Goal: Task Accomplishment & Management: Complete application form

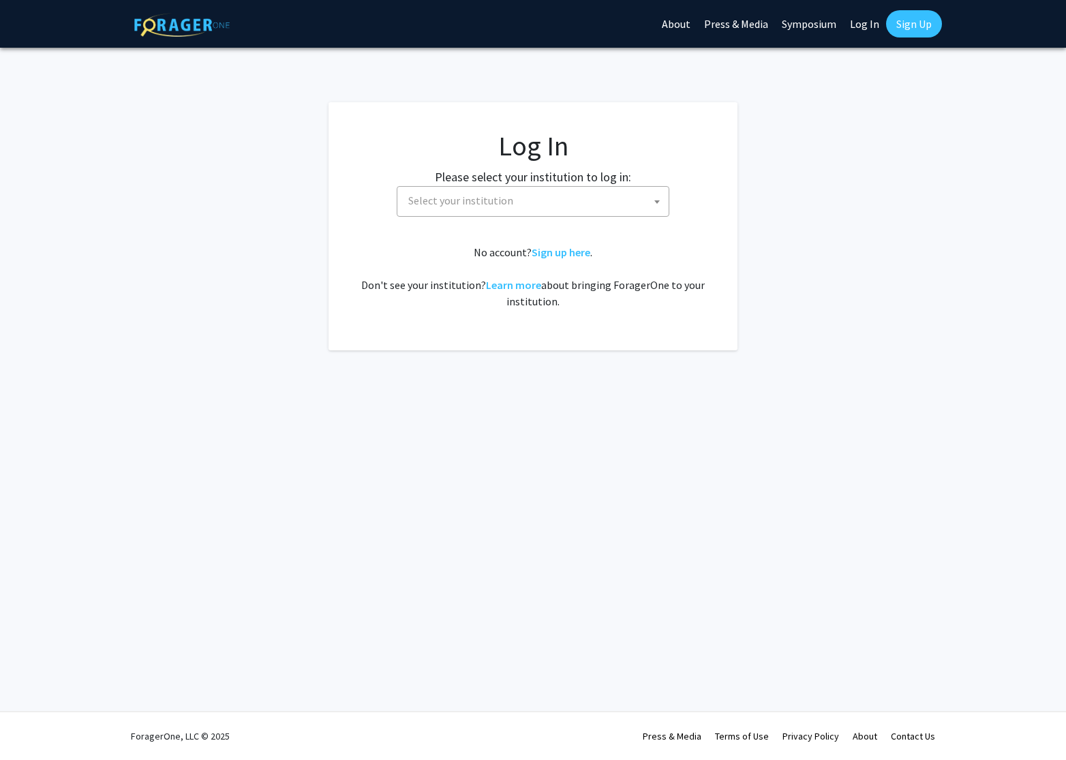
click at [538, 194] on span "Select your institution" at bounding box center [536, 201] width 266 height 28
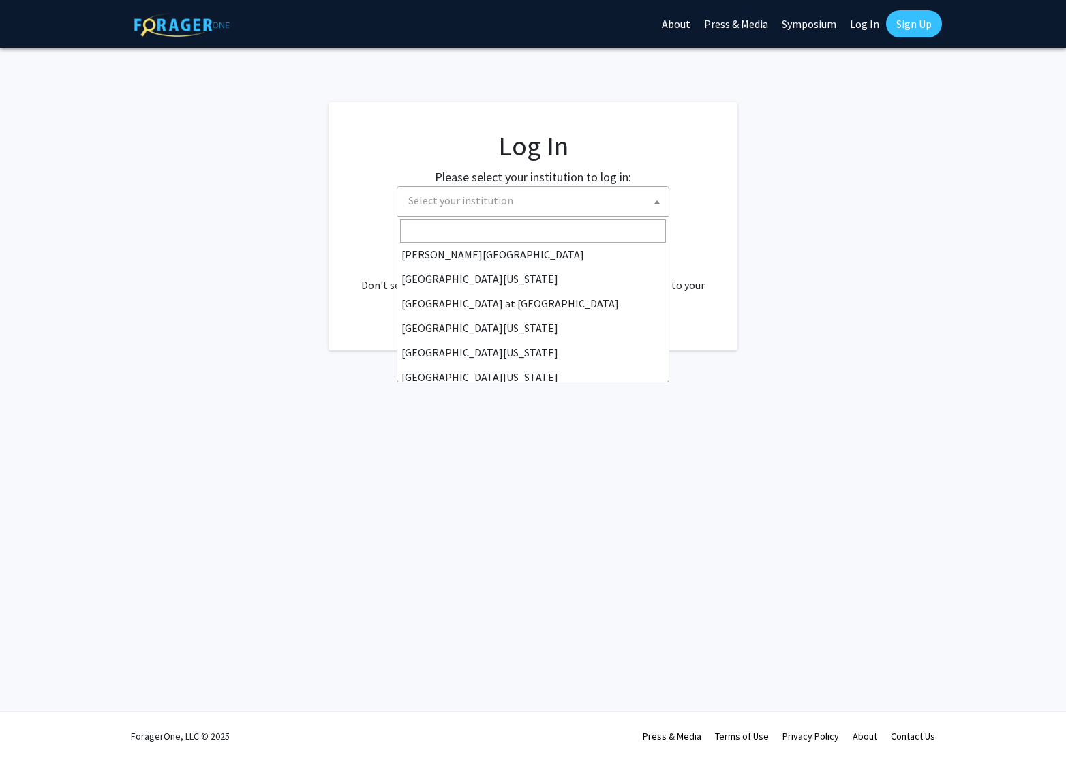
scroll to position [477, 0]
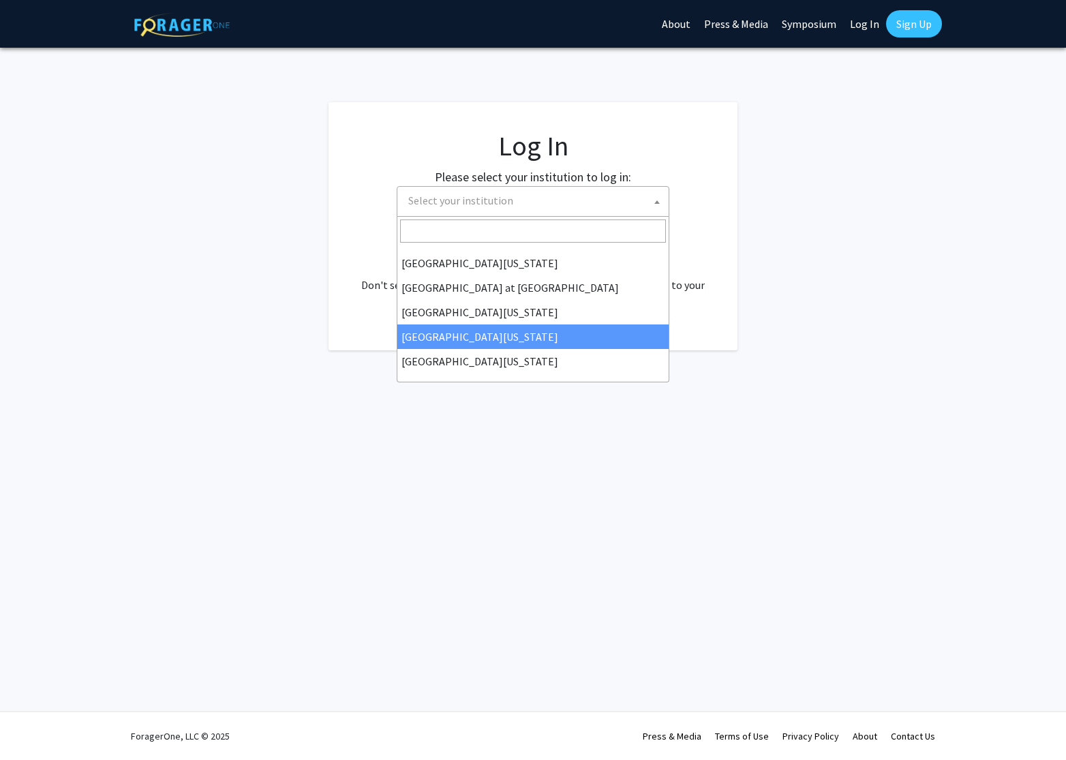
select select "31"
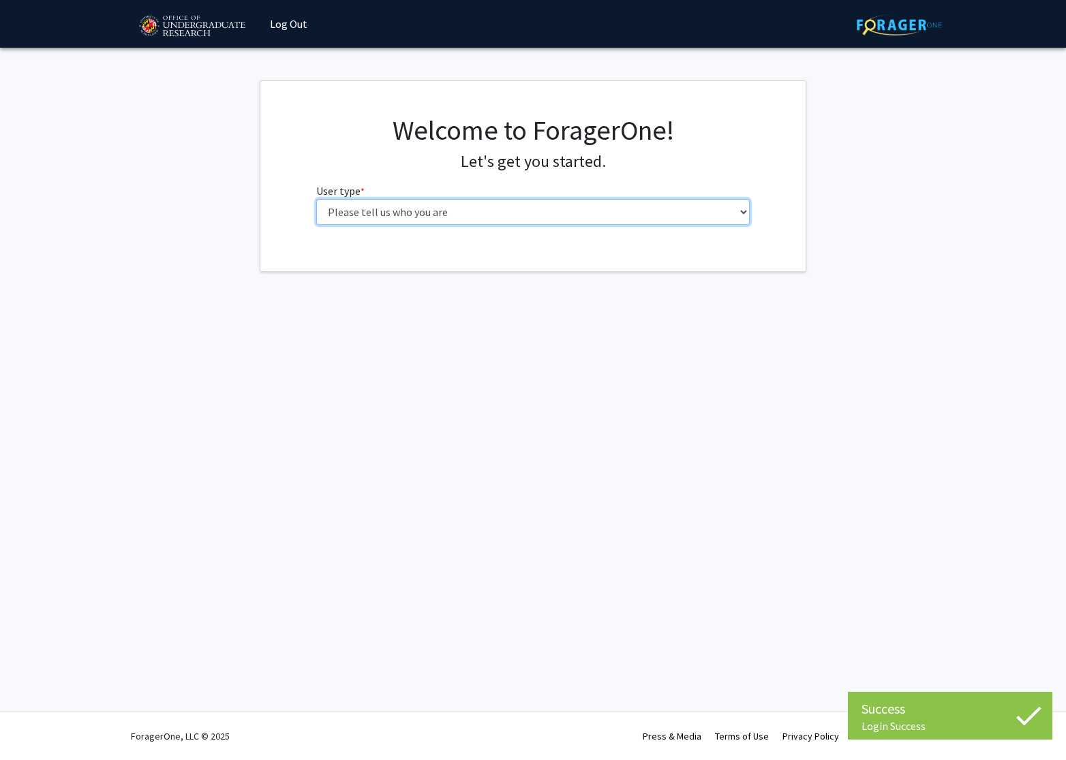
click at [449, 211] on select "Please tell us who you are Undergraduate Student Master's Student Doctoral Cand…" at bounding box center [533, 212] width 434 height 26
select select "5: faculty"
click at [316, 199] on select "Please tell us who you are Undergraduate Student Master's Student Doctoral Cand…" at bounding box center [533, 212] width 434 height 26
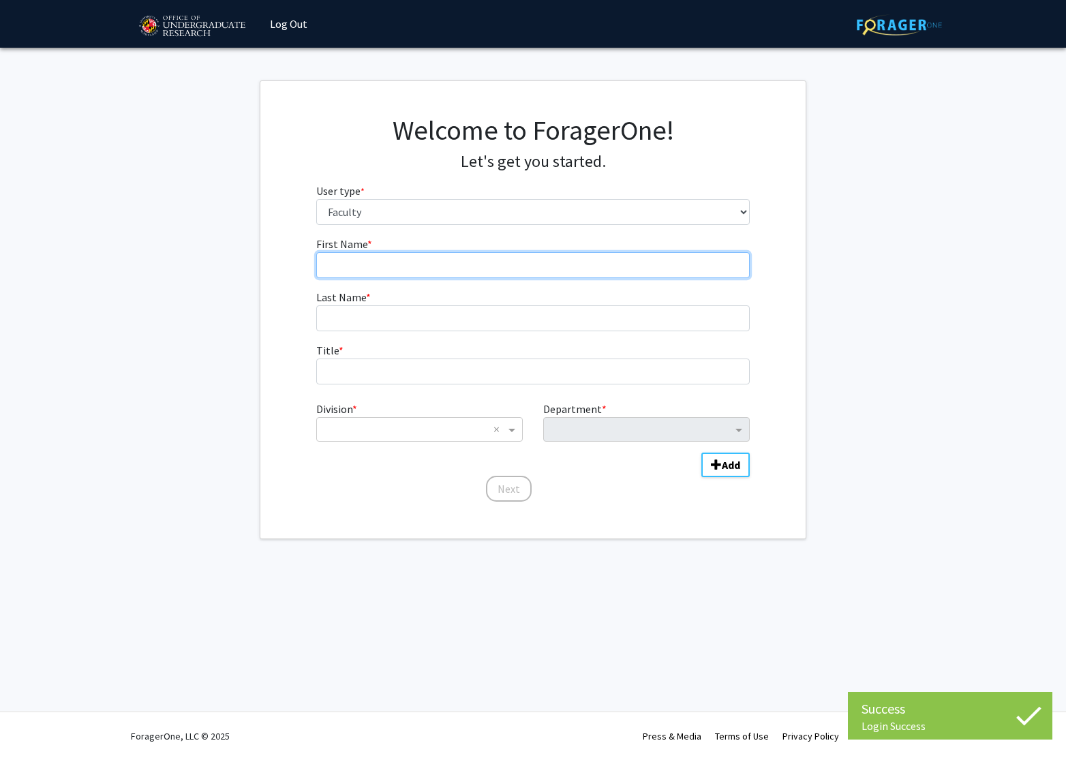
click at [466, 264] on input "First Name * required" at bounding box center [533, 265] width 434 height 26
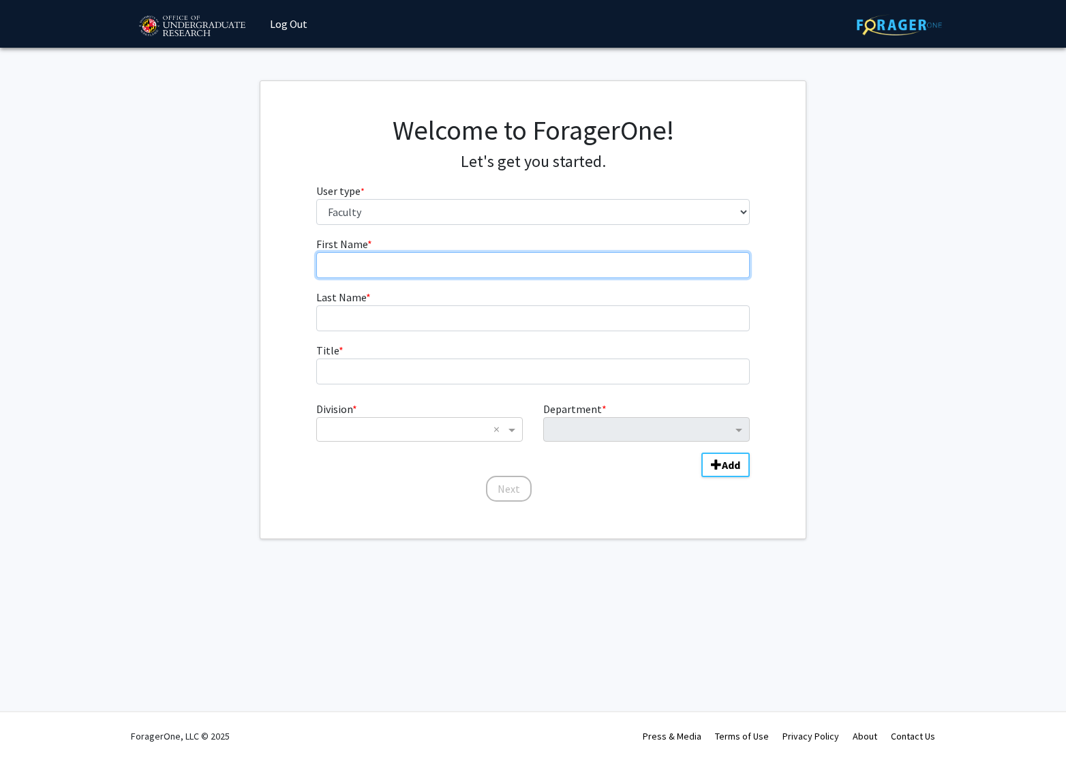
type input "[PERSON_NAME]"
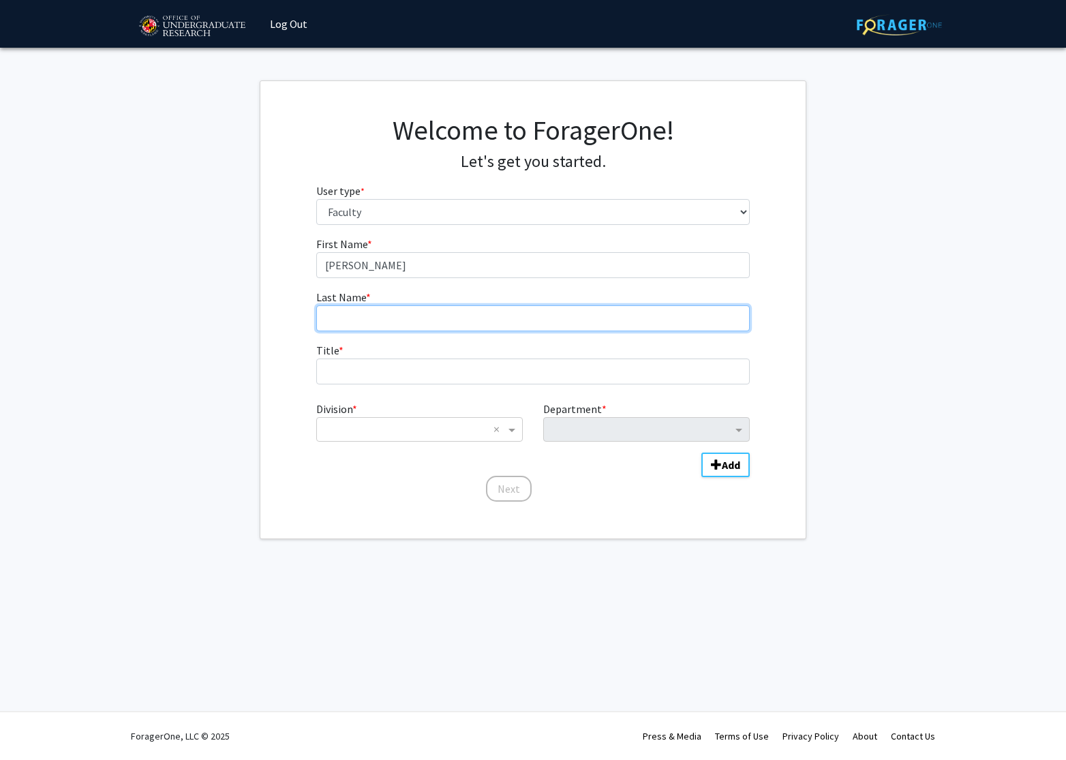
type input "[PERSON_NAME]"
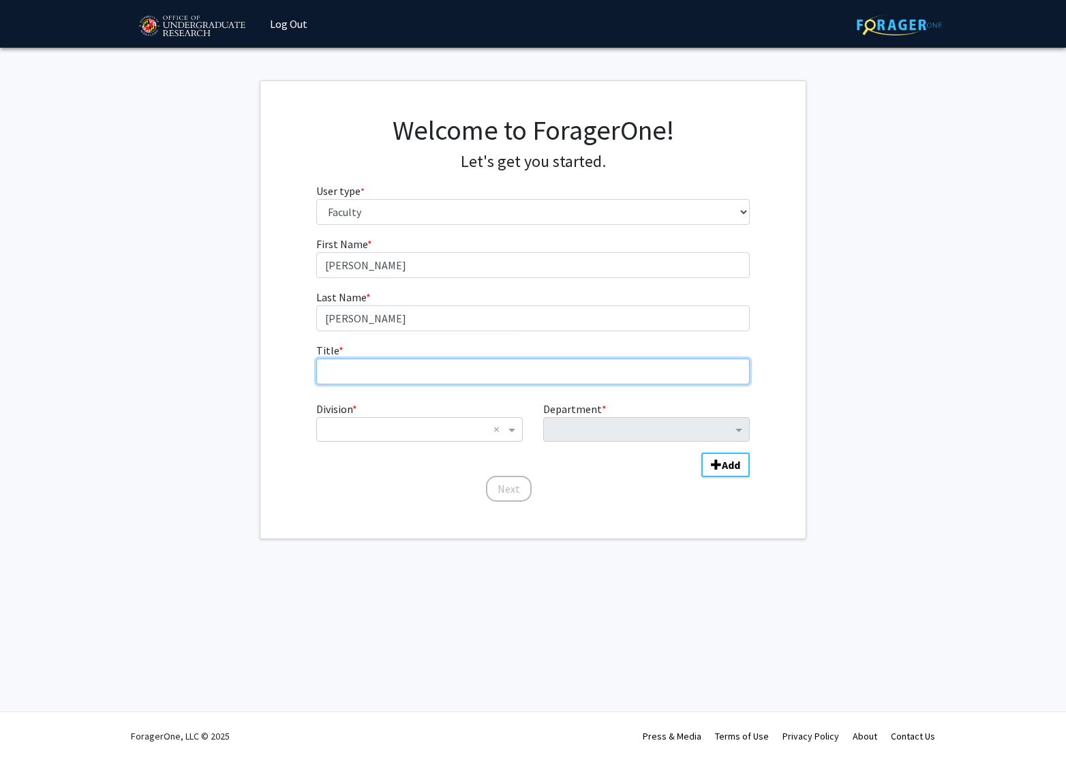
click at [408, 369] on input "Title * required" at bounding box center [533, 372] width 434 height 26
type input "Associate Professor and Director: [PERSON_NAME]"
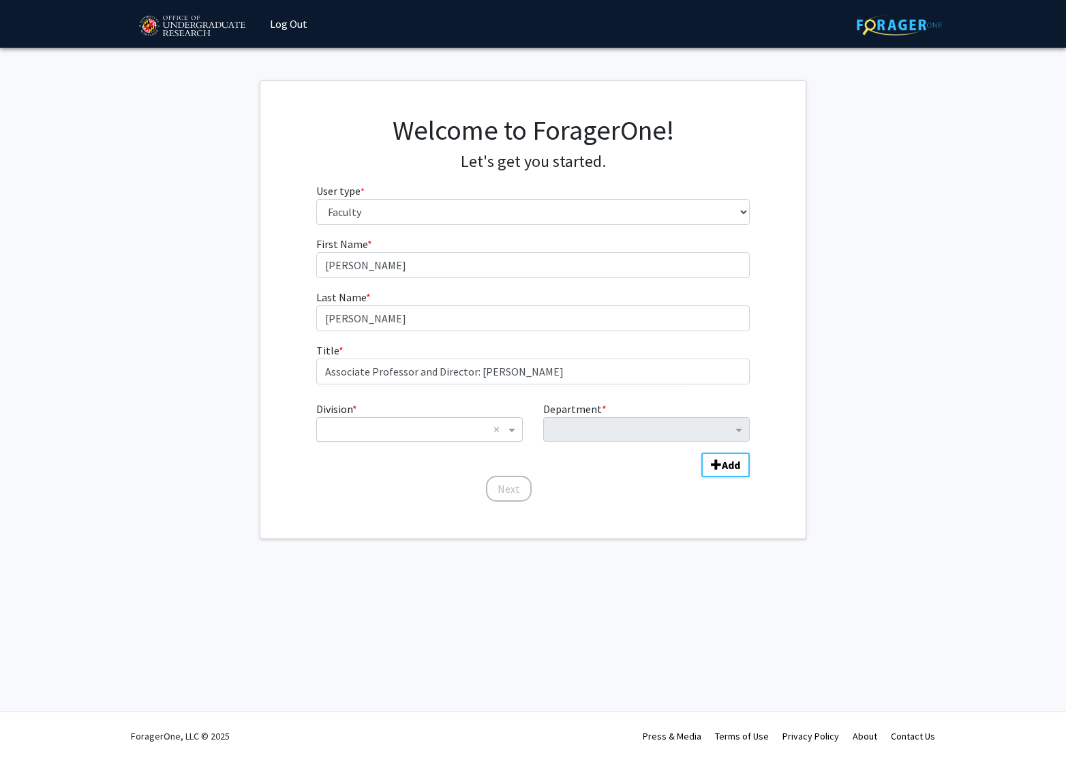
click at [440, 423] on input "Division" at bounding box center [406, 429] width 164 height 16
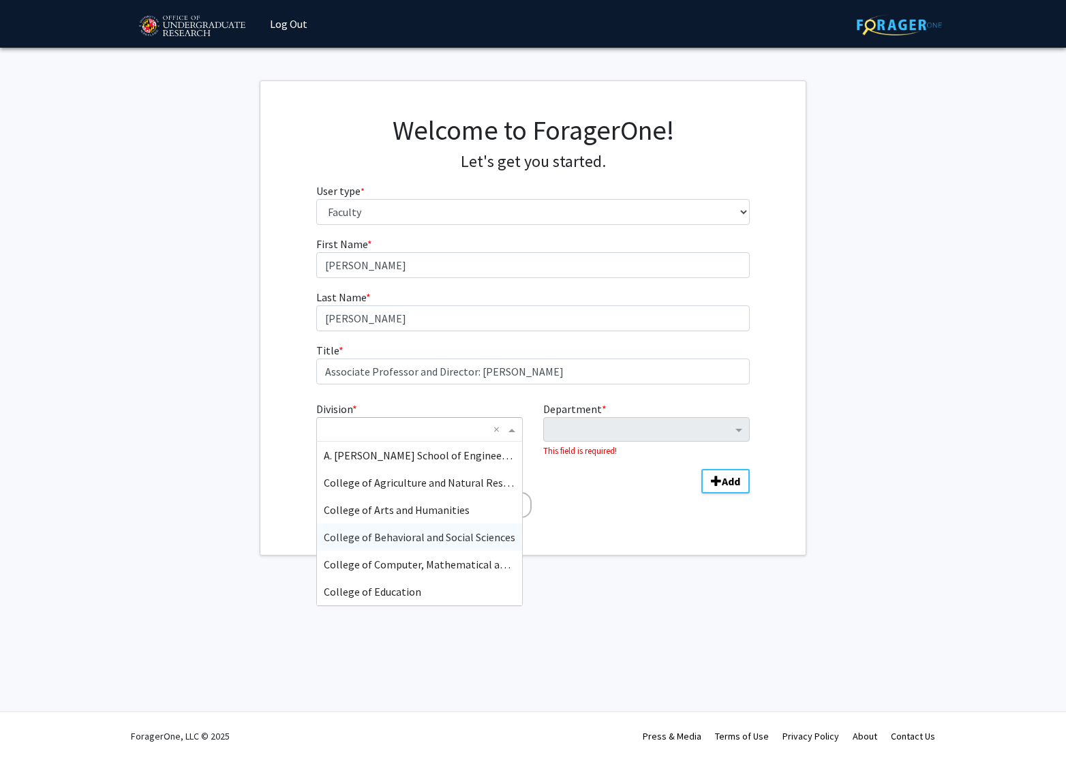
click at [410, 534] on span "College of Behavioral and Social Sciences" at bounding box center [420, 538] width 192 height 14
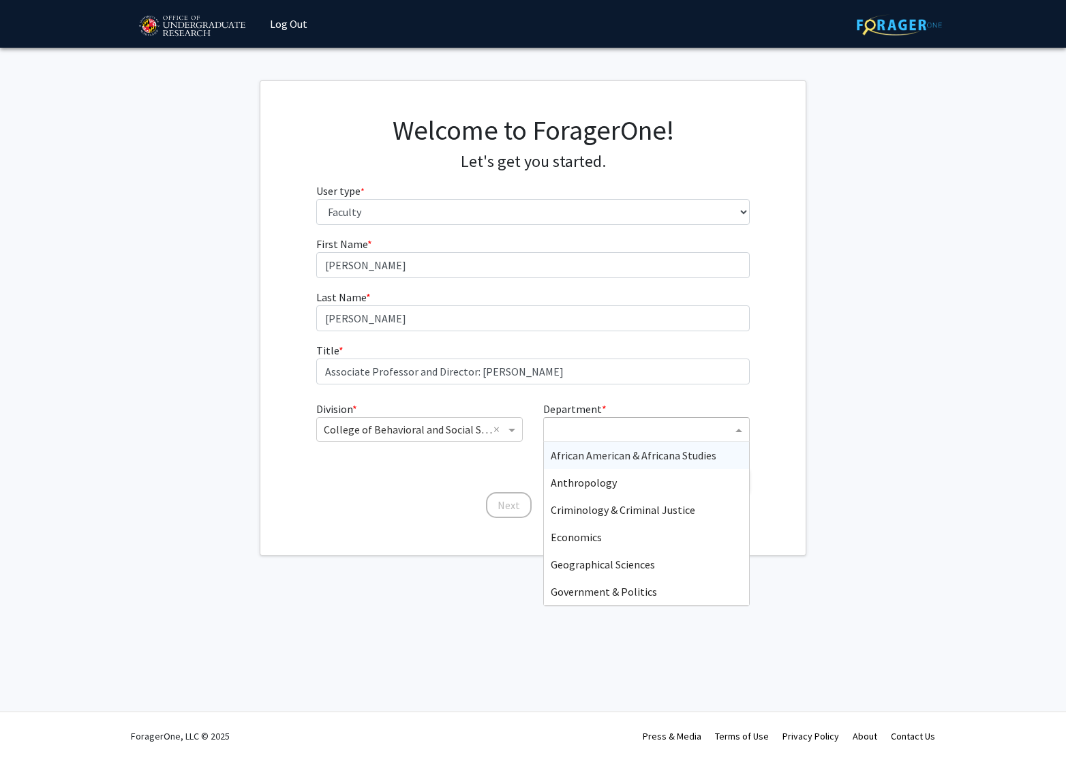
click at [576, 426] on input "Department" at bounding box center [641, 430] width 181 height 16
click at [586, 505] on span "Criminology & Criminal Justice" at bounding box center [623, 510] width 145 height 14
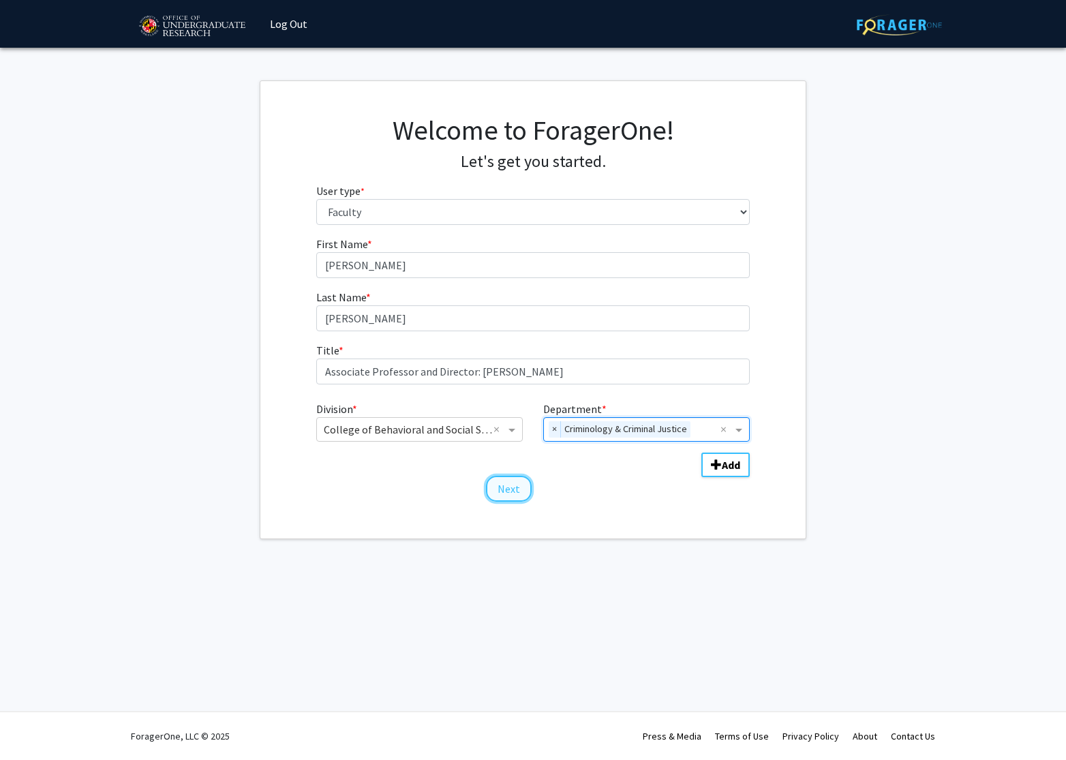
click at [512, 488] on button "Next" at bounding box center [509, 489] width 46 height 26
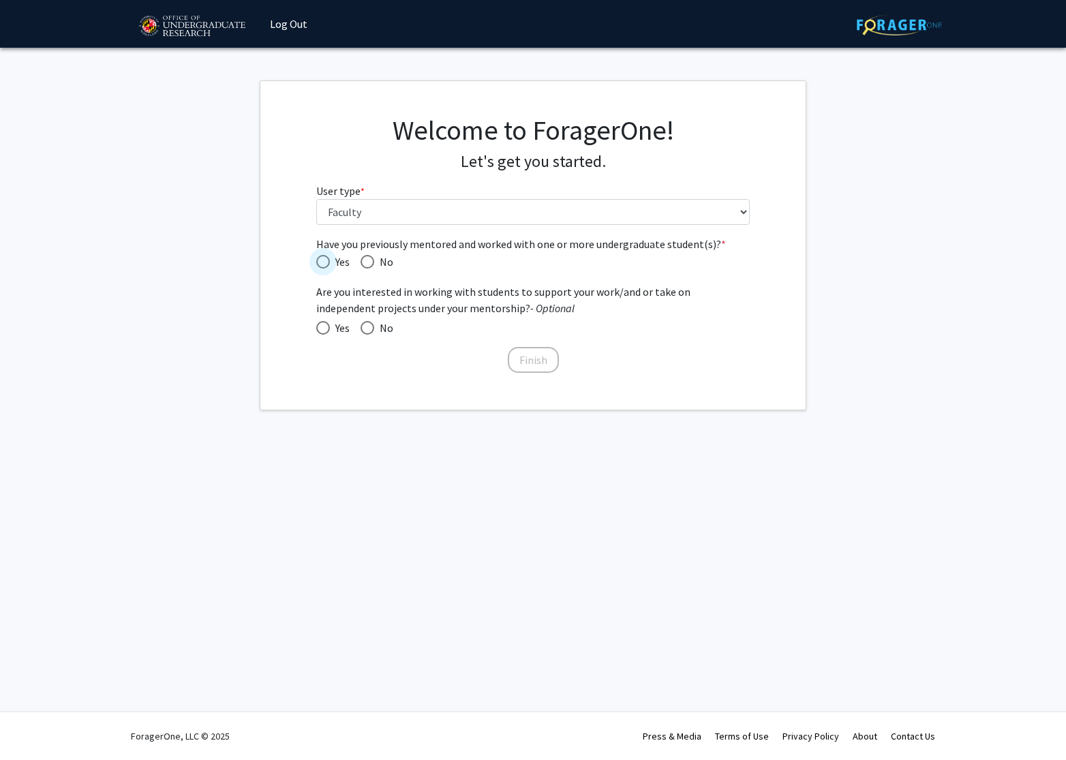
click at [323, 265] on span "Have you previously mentored and worked with one or more undergraduate student(…" at bounding box center [323, 262] width 14 height 14
click at [323, 265] on input "Yes" at bounding box center [323, 262] width 14 height 14
radio input "true"
click at [322, 327] on span at bounding box center [323, 328] width 14 height 14
click at [322, 327] on input "Yes" at bounding box center [323, 328] width 14 height 14
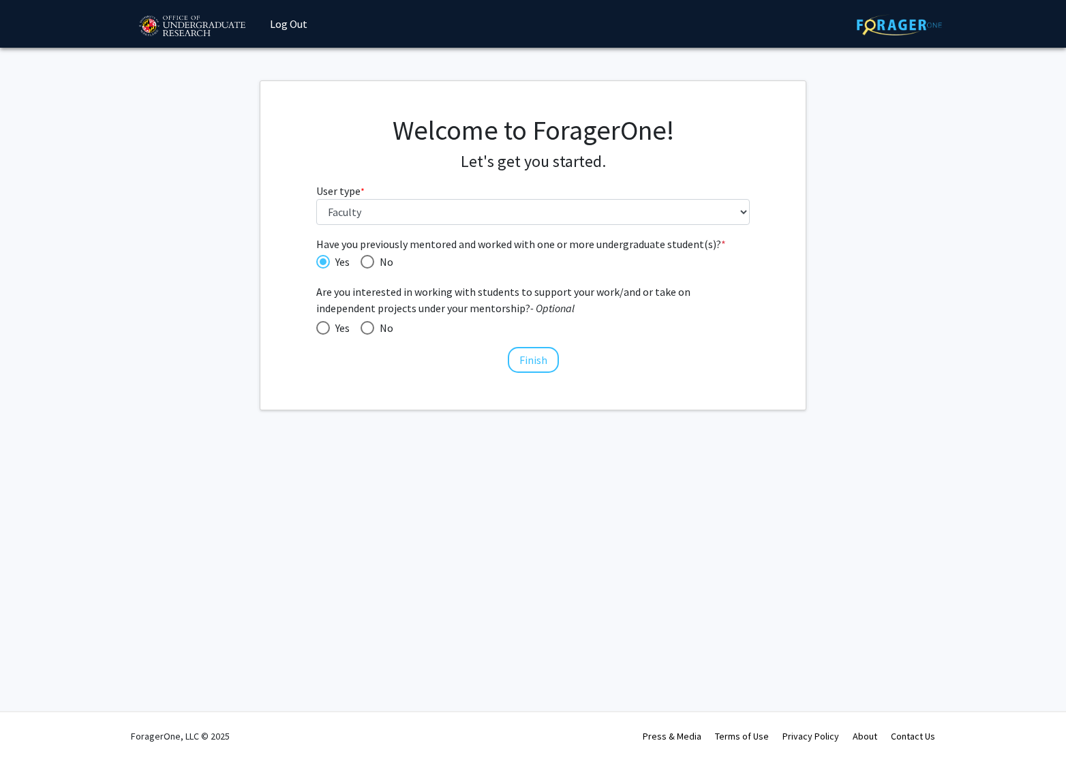
radio input "true"
click at [531, 356] on button "Finish" at bounding box center [533, 360] width 51 height 26
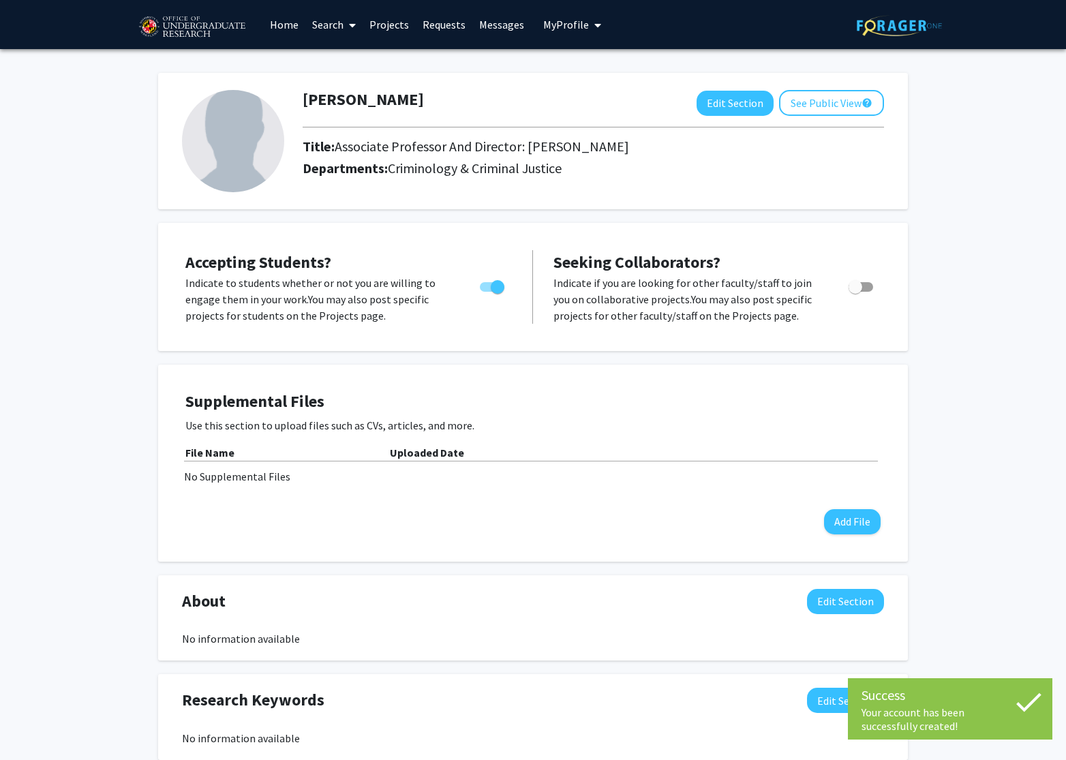
click at [253, 140] on img at bounding box center [233, 141] width 102 height 102
click at [728, 104] on button "Edit Section" at bounding box center [735, 103] width 77 height 25
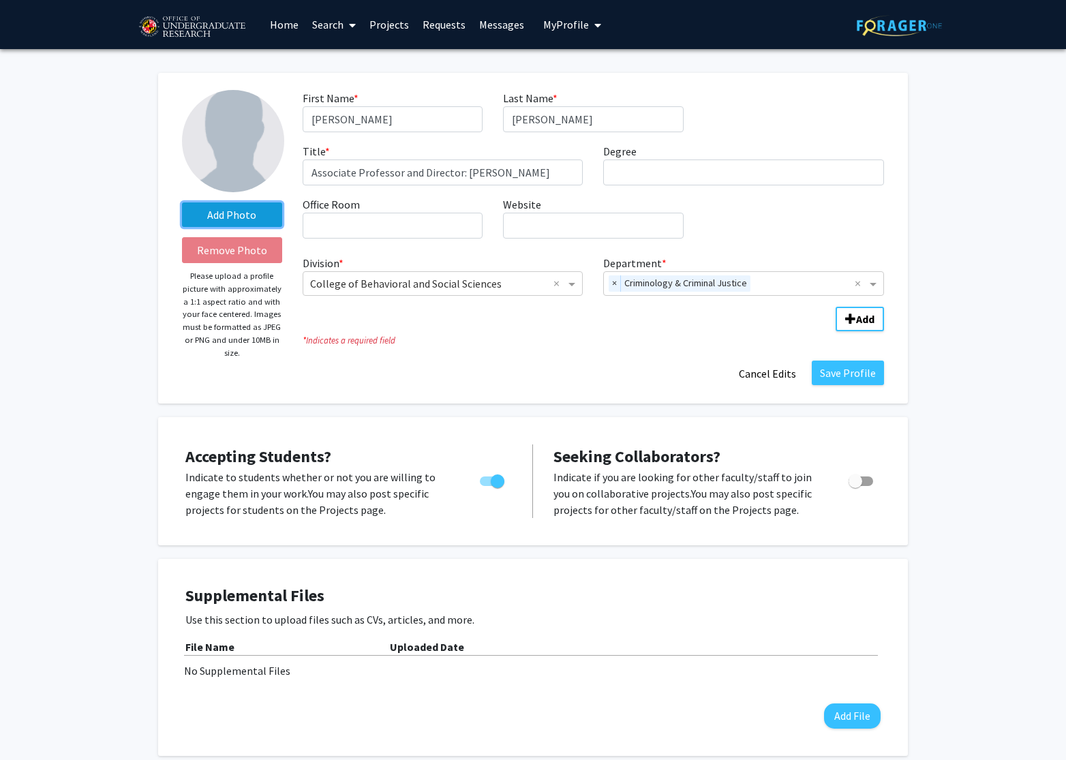
click at [226, 214] on label "Add Photo" at bounding box center [232, 215] width 100 height 25
click at [0, 0] on input "Add Photo" at bounding box center [0, 0] width 0 height 0
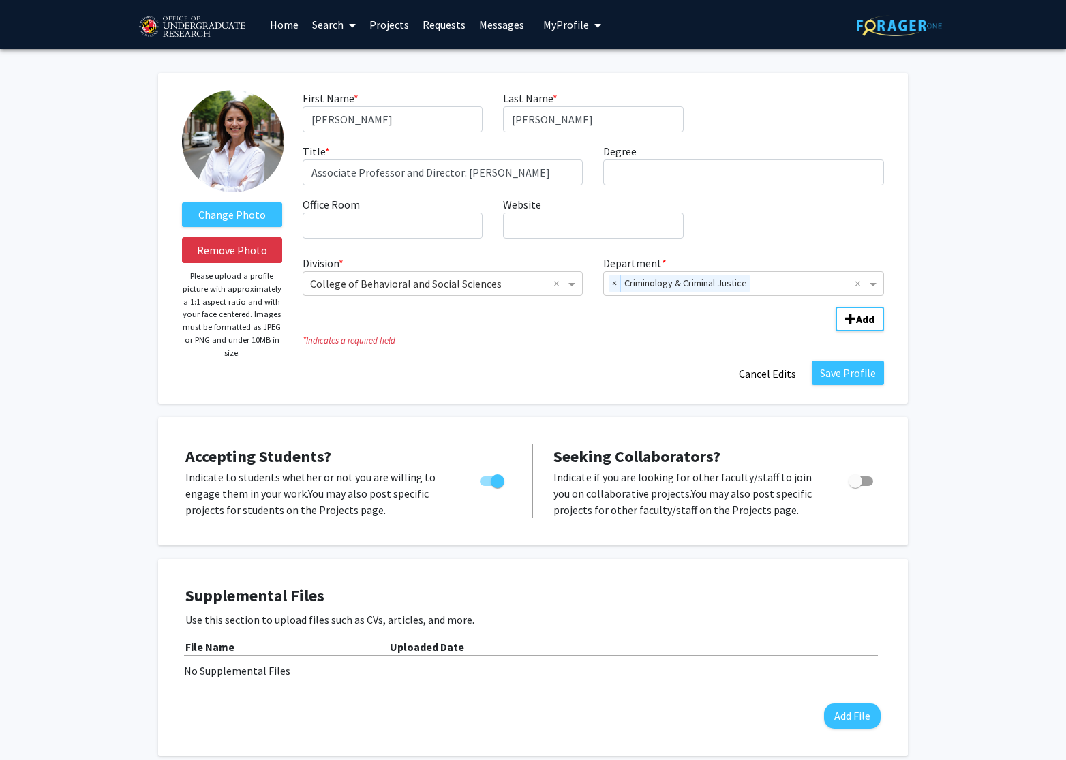
click at [249, 156] on img at bounding box center [233, 141] width 102 height 102
click at [658, 172] on input "Degree required" at bounding box center [743, 173] width 281 height 26
type input "PhD"
click at [586, 236] on input "Website required" at bounding box center [593, 226] width 180 height 26
paste input "[URL][DOMAIN_NAME][PERSON_NAME]"
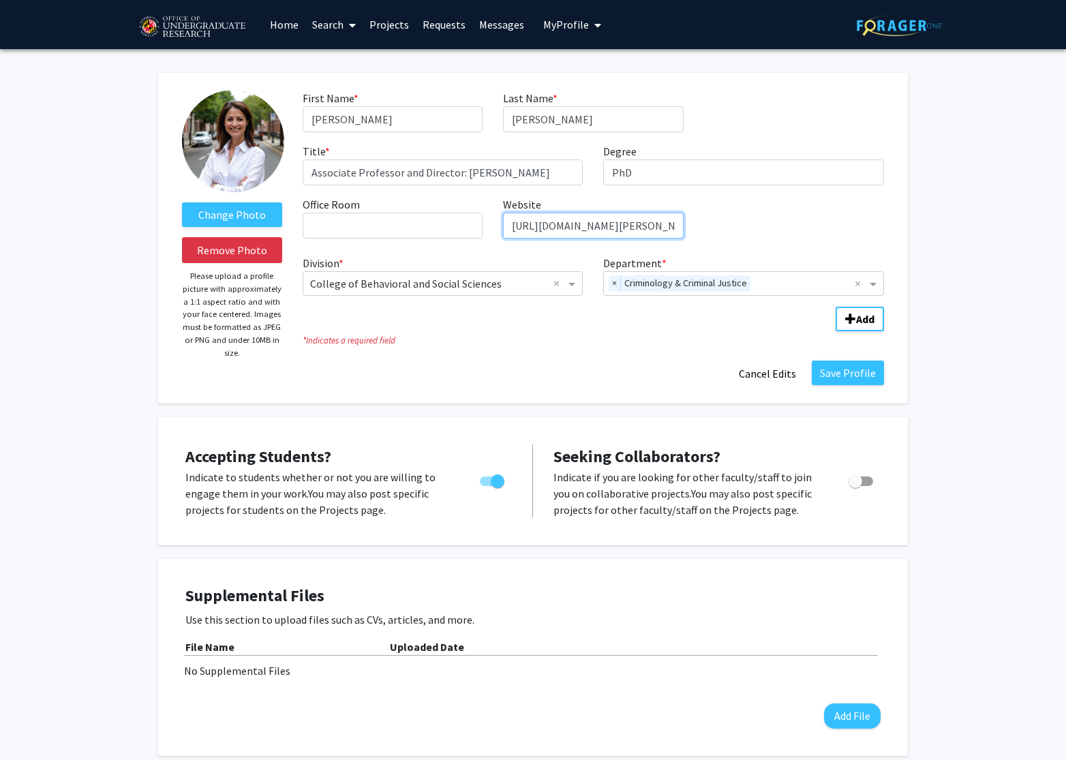
scroll to position [0, 68]
type input "[URL][DOMAIN_NAME][PERSON_NAME]"
click at [746, 248] on div "First Name * required [PERSON_NAME] Last Name * required [PERSON_NAME] Title * …" at bounding box center [594, 170] width 602 height 160
click at [835, 373] on button "Save Profile" at bounding box center [848, 373] width 72 height 25
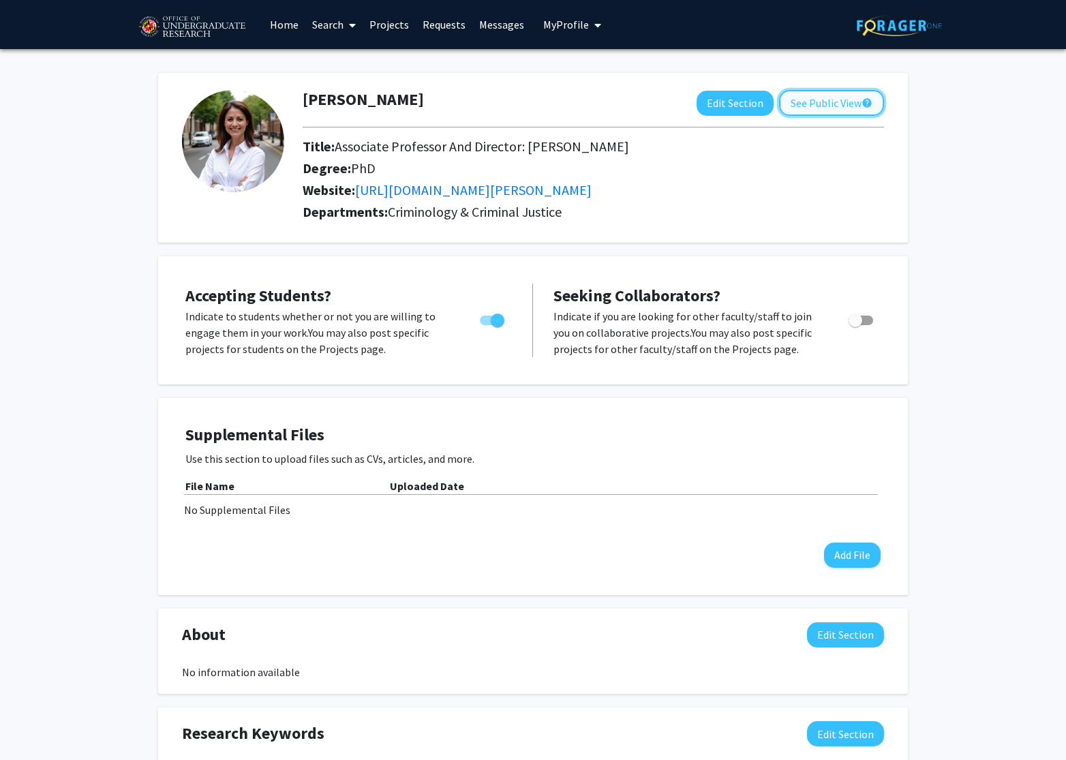
click at [832, 105] on button "See Public View help" at bounding box center [831, 103] width 105 height 26
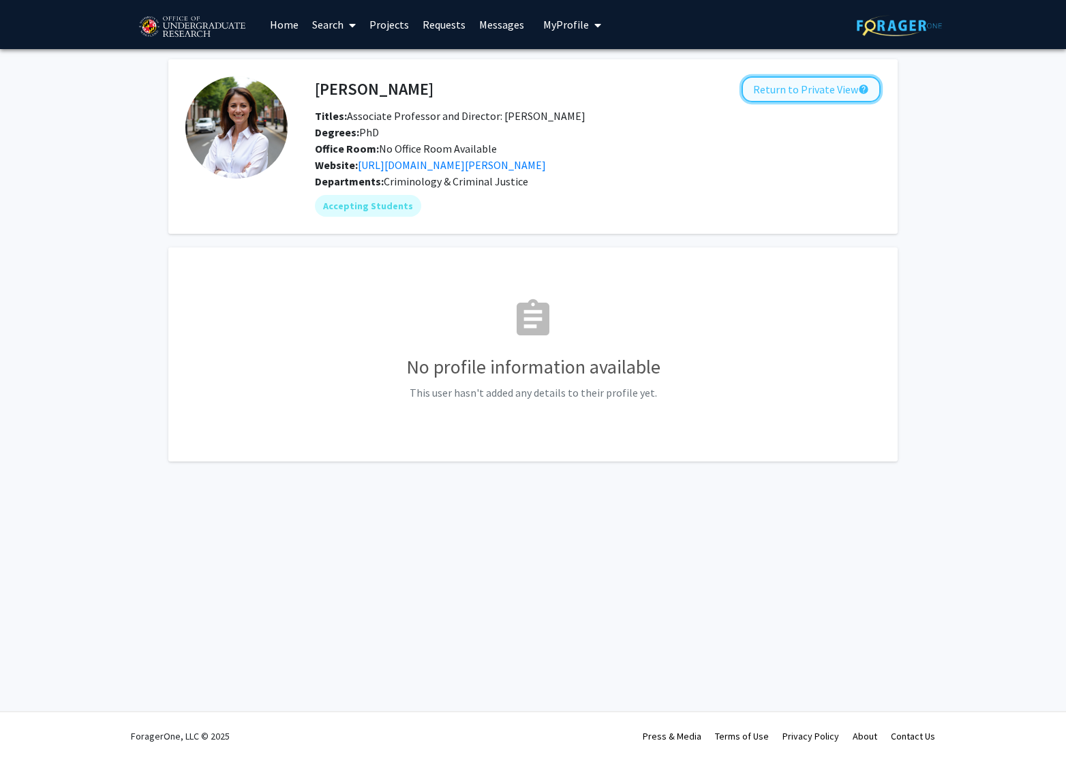
click at [807, 87] on button "Return to Private View help" at bounding box center [811, 89] width 139 height 26
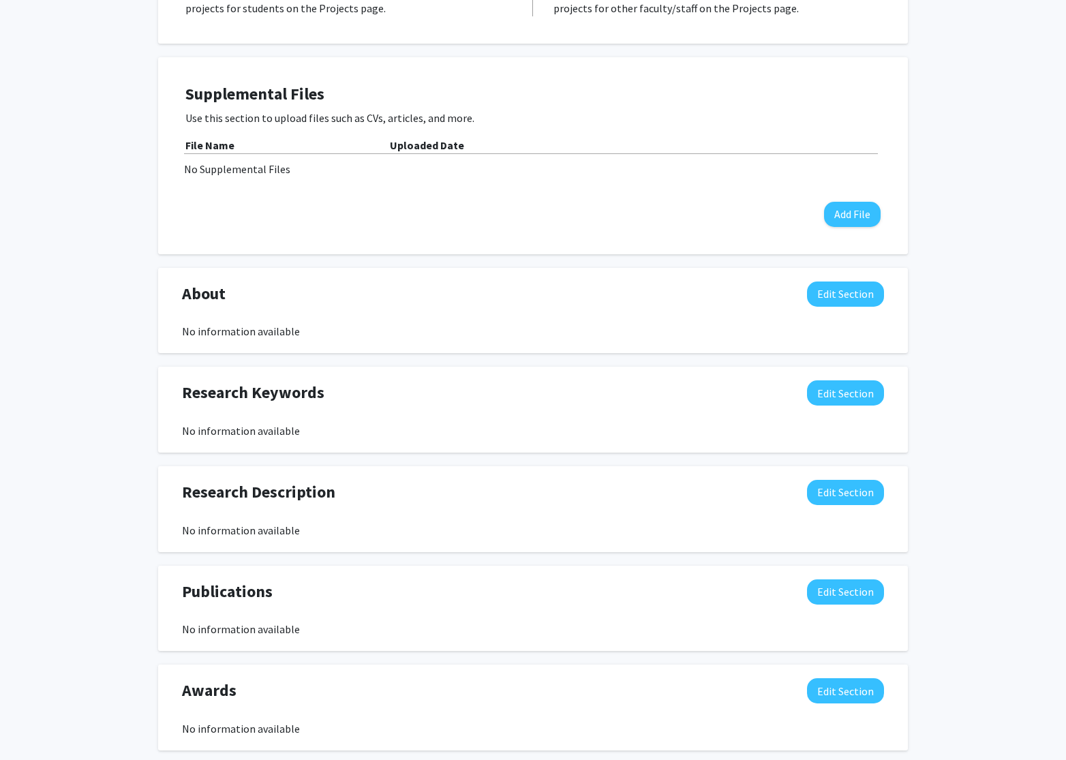
scroll to position [348, 0]
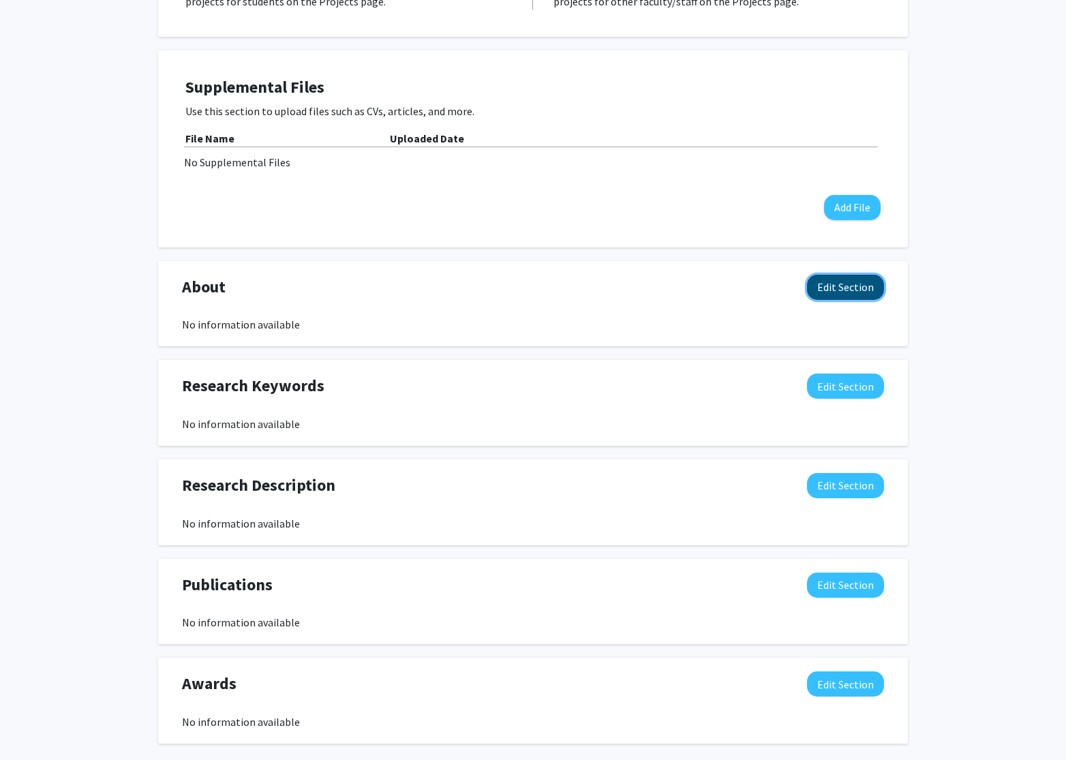
click at [837, 290] on button "Edit Section" at bounding box center [845, 287] width 77 height 25
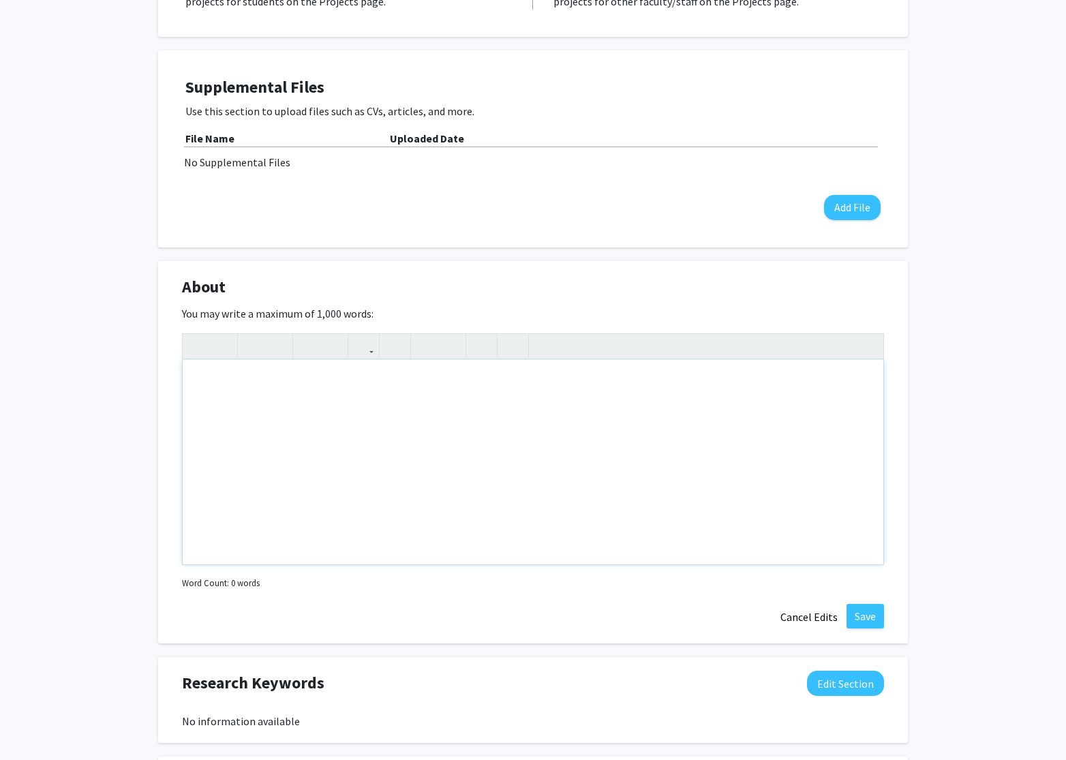
click at [312, 401] on div "Note to users with screen readers: Please deactivate our accessibility plugin f…" at bounding box center [533, 462] width 701 height 205
paste div "Note to users with screen readers: Please deactivate our accessibility plugin f…"
type textarea "<p>[PERSON_NAME] joined the Department of Criminology and Criminal Justice as a…"
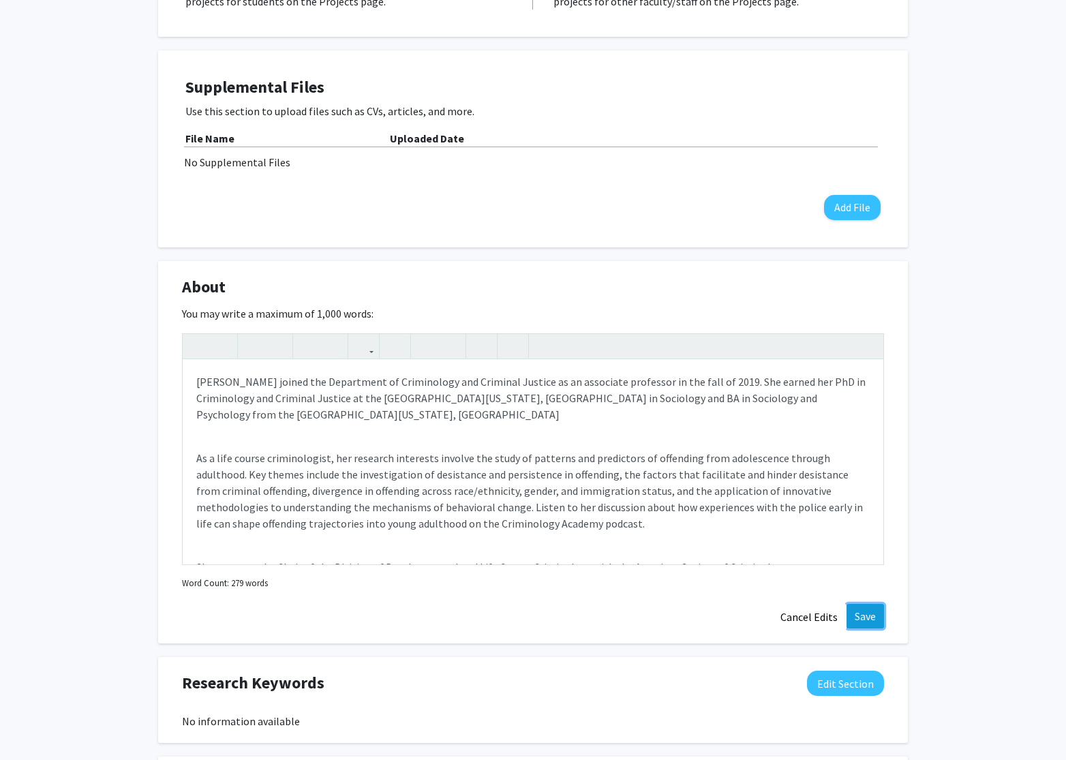
click at [861, 612] on button "Save" at bounding box center [866, 616] width 38 height 25
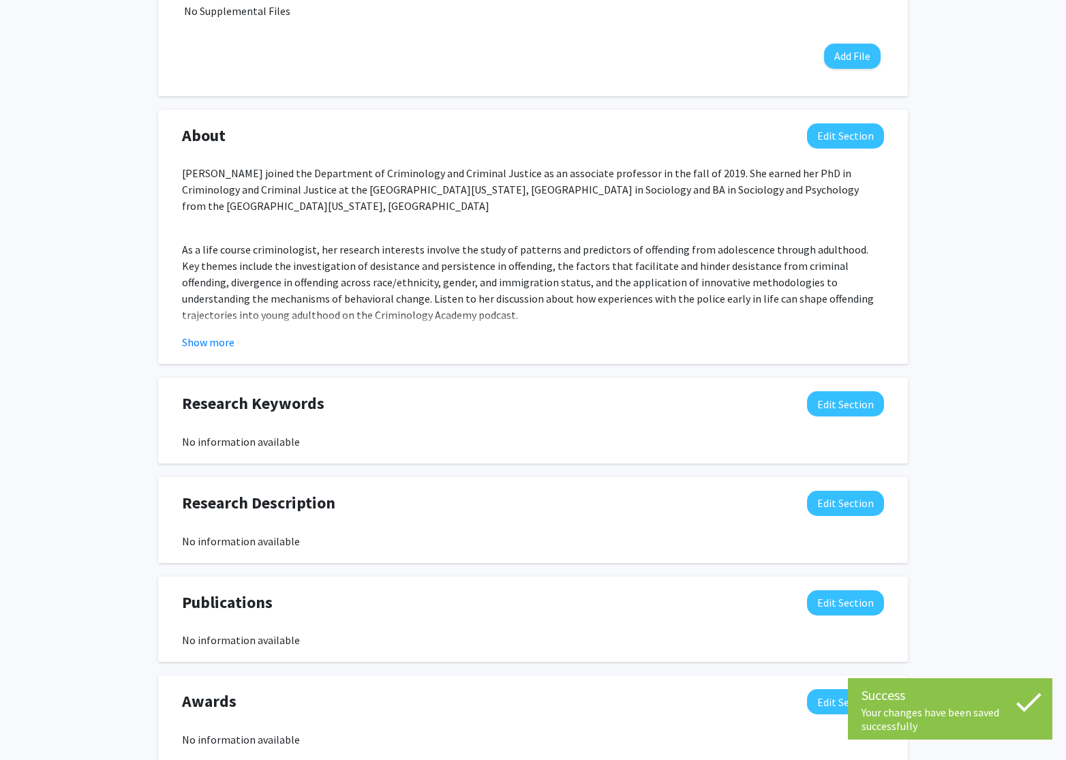
scroll to position [518, 0]
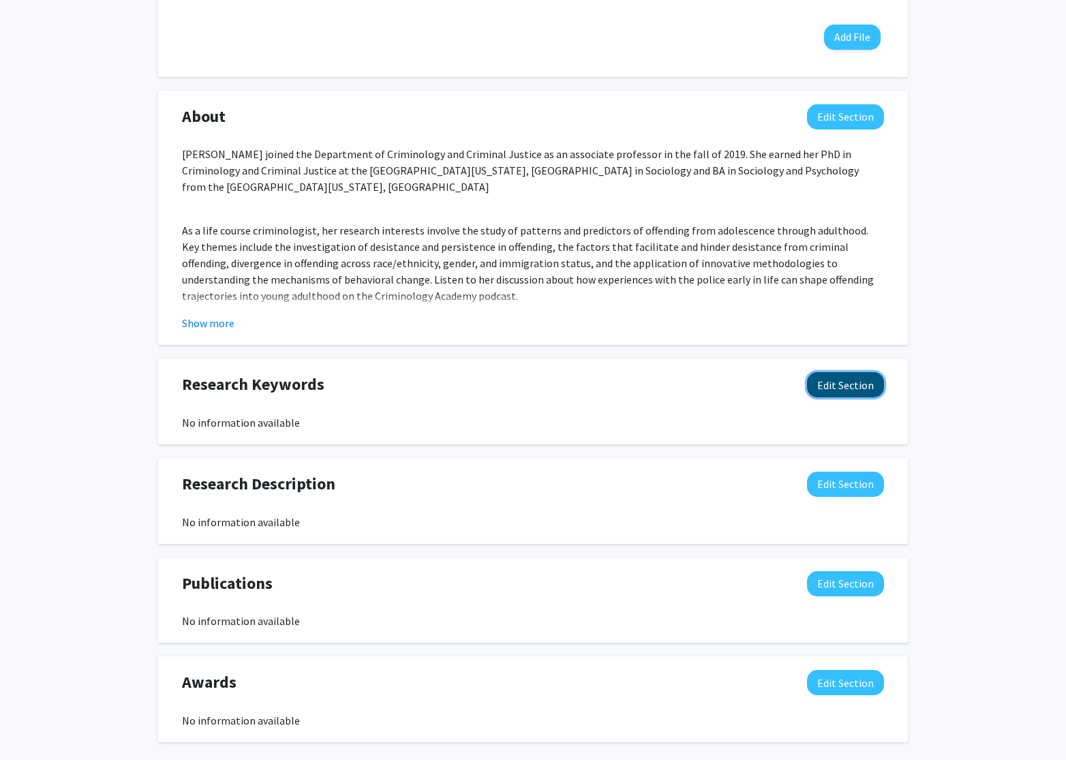
click at [848, 376] on button "Edit Section" at bounding box center [845, 384] width 77 height 25
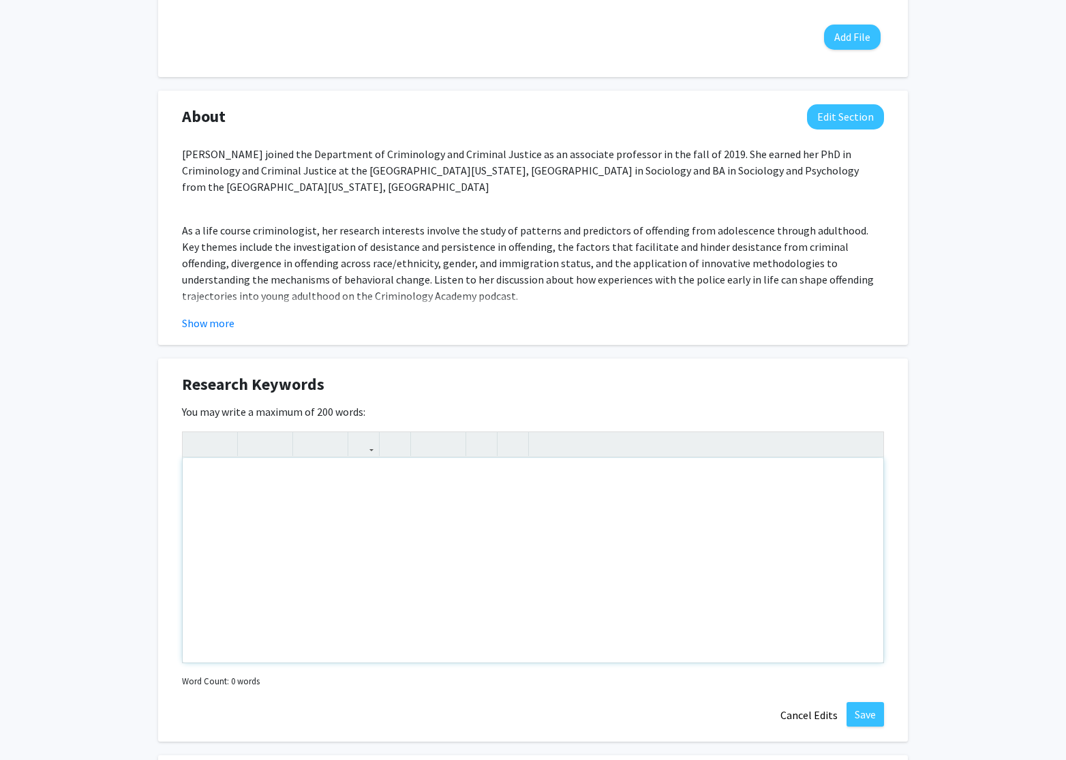
click at [296, 535] on div "Note to users with screen readers: Please deactivate our accessibility plugin f…" at bounding box center [533, 560] width 701 height 205
paste div "Note to users with screen readers: Please deactivate our accessibility plugin f…"
type textarea "<p>Life Course Criminology</p><p>Desistance and persistence</p><p>Family and Ma…"
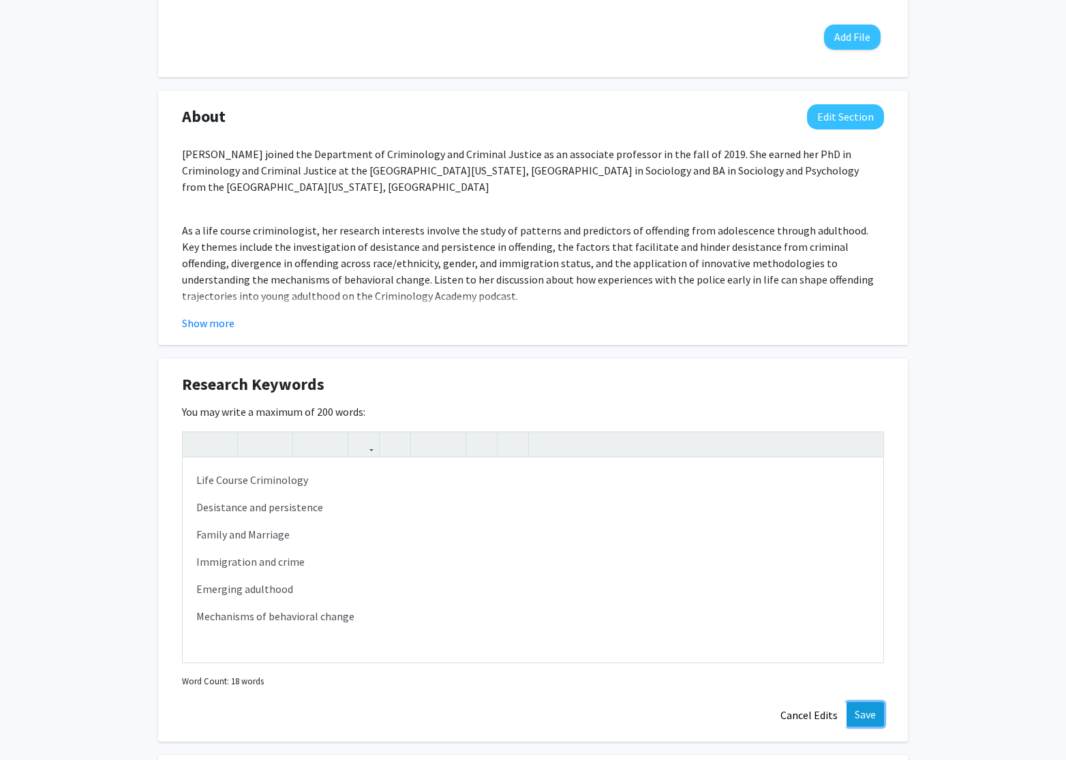
click at [862, 711] on button "Save" at bounding box center [866, 714] width 38 height 25
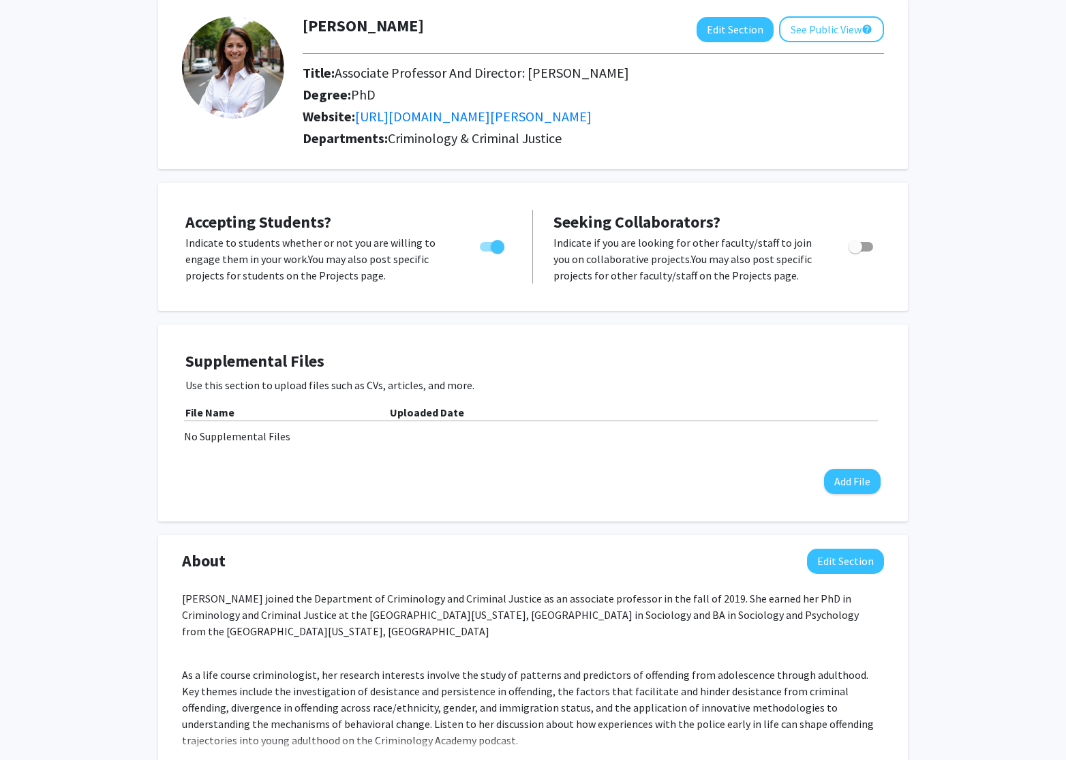
scroll to position [0, 0]
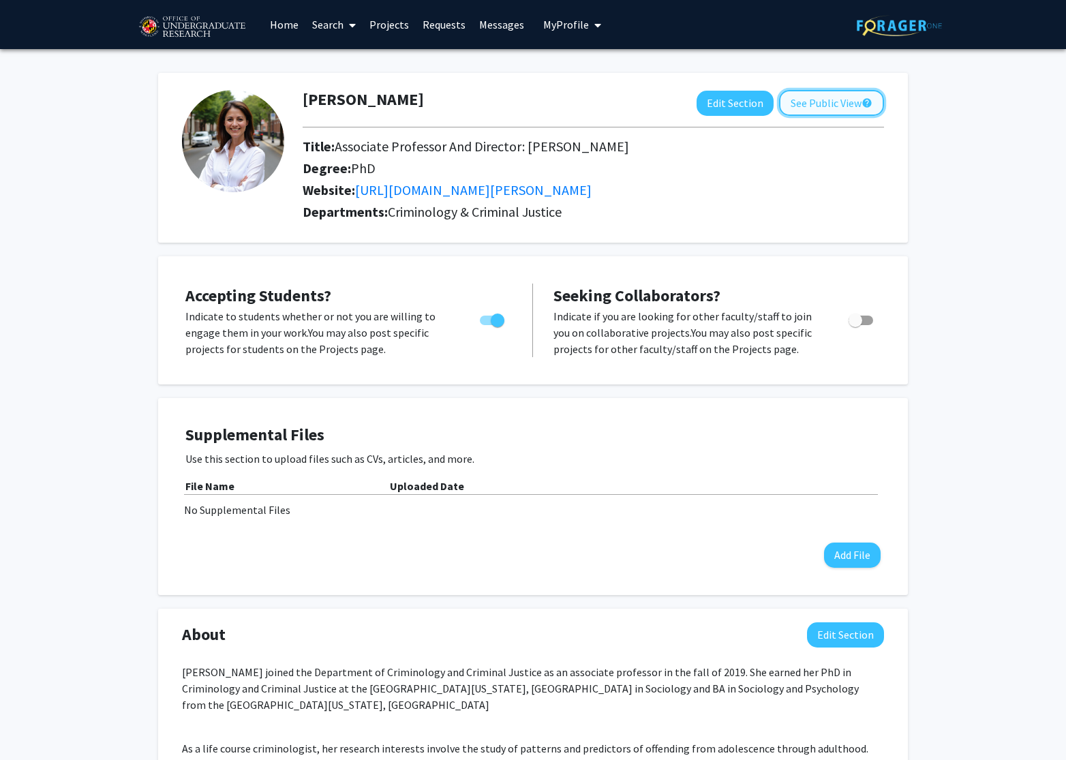
click at [813, 102] on button "See Public View help" at bounding box center [831, 103] width 105 height 26
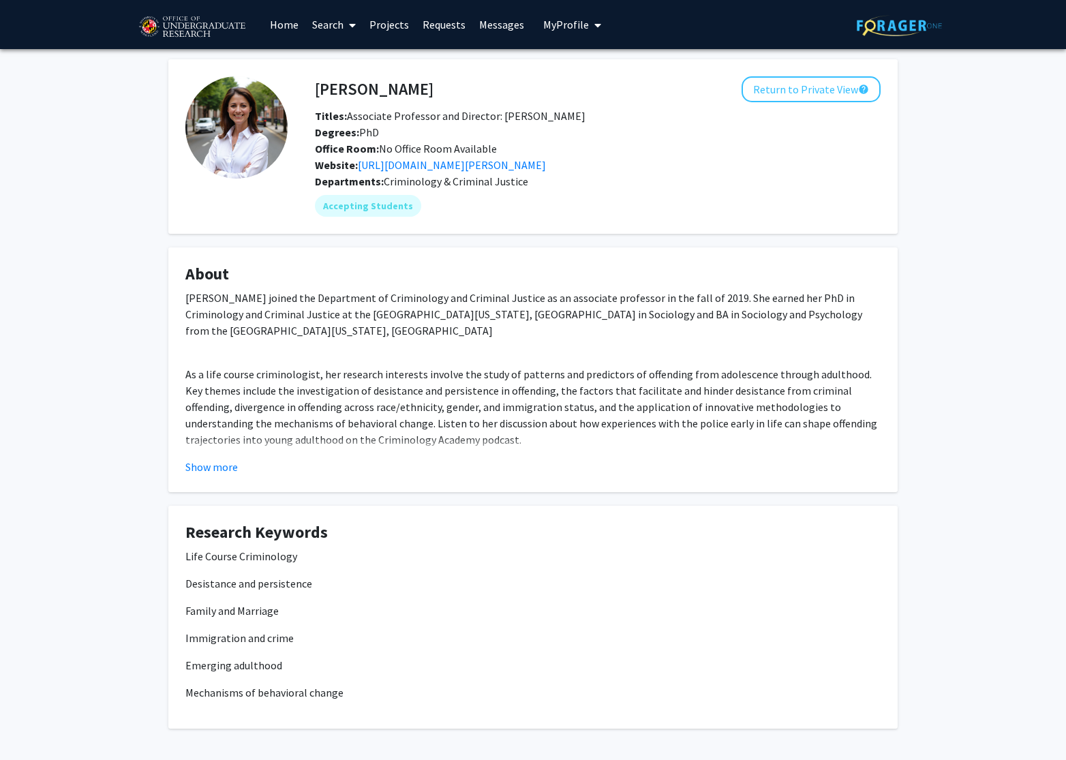
click at [348, 26] on span at bounding box center [350, 25] width 12 height 48
click at [386, 20] on link "Projects" at bounding box center [389, 25] width 53 height 48
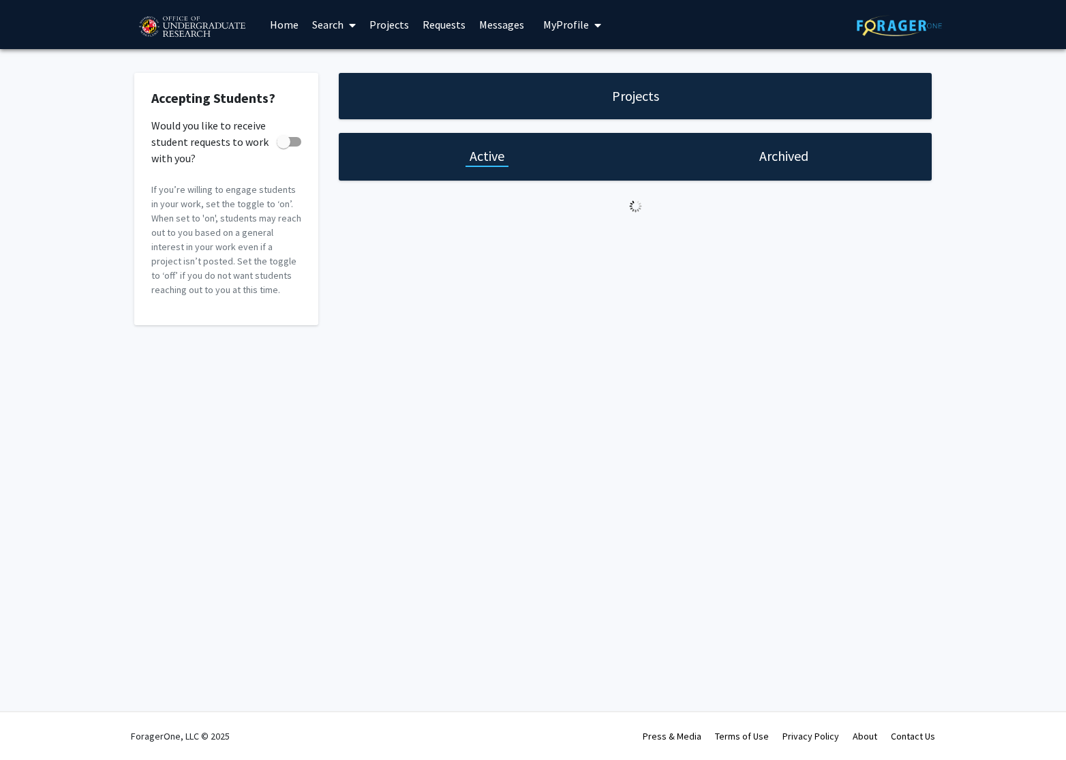
checkbox input "true"
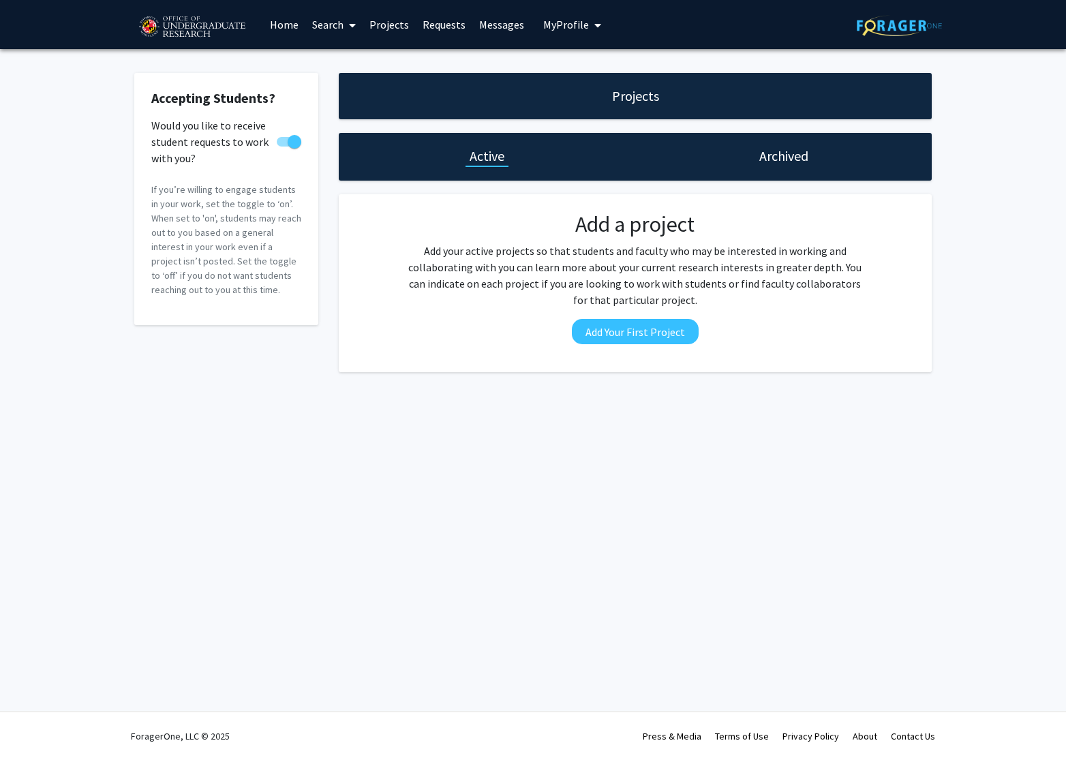
click at [618, 98] on h1 "Projects" at bounding box center [635, 96] width 47 height 19
click at [631, 329] on button "Add Your First Project" at bounding box center [635, 331] width 127 height 25
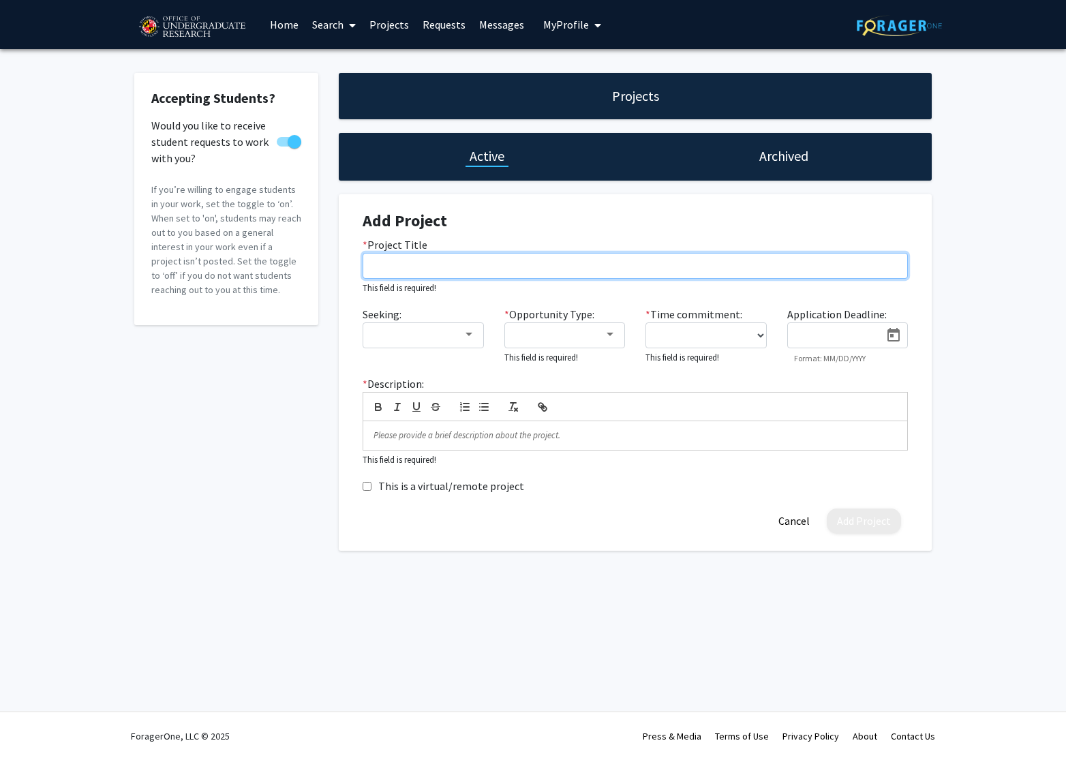
click at [462, 267] on input "* Project Title" at bounding box center [636, 266] width 546 height 26
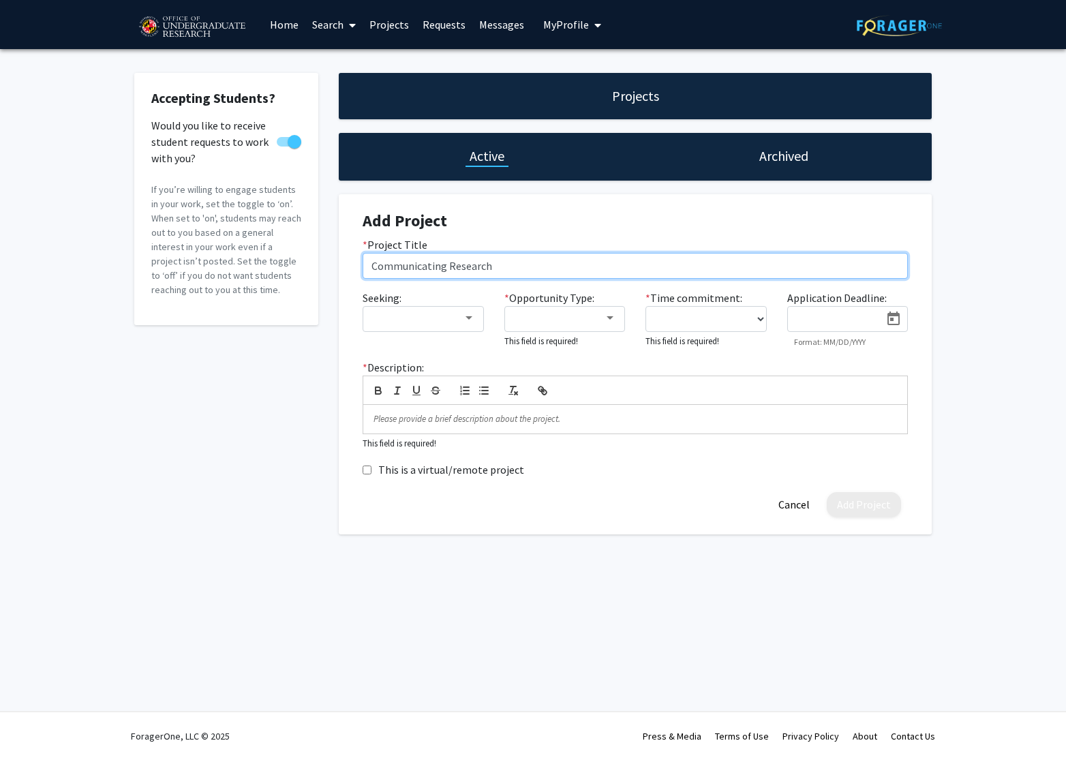
type input "Communicating Research"
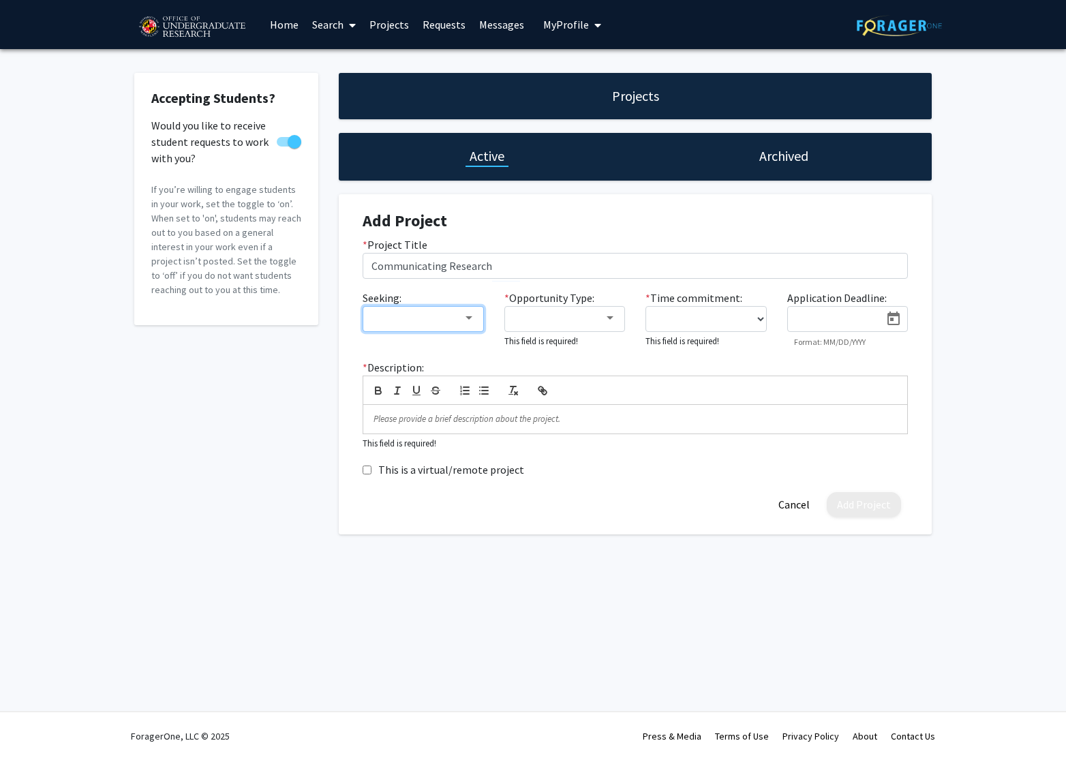
click at [436, 330] on mat-select at bounding box center [423, 319] width 121 height 26
click at [441, 325] on div at bounding box center [417, 318] width 91 height 16
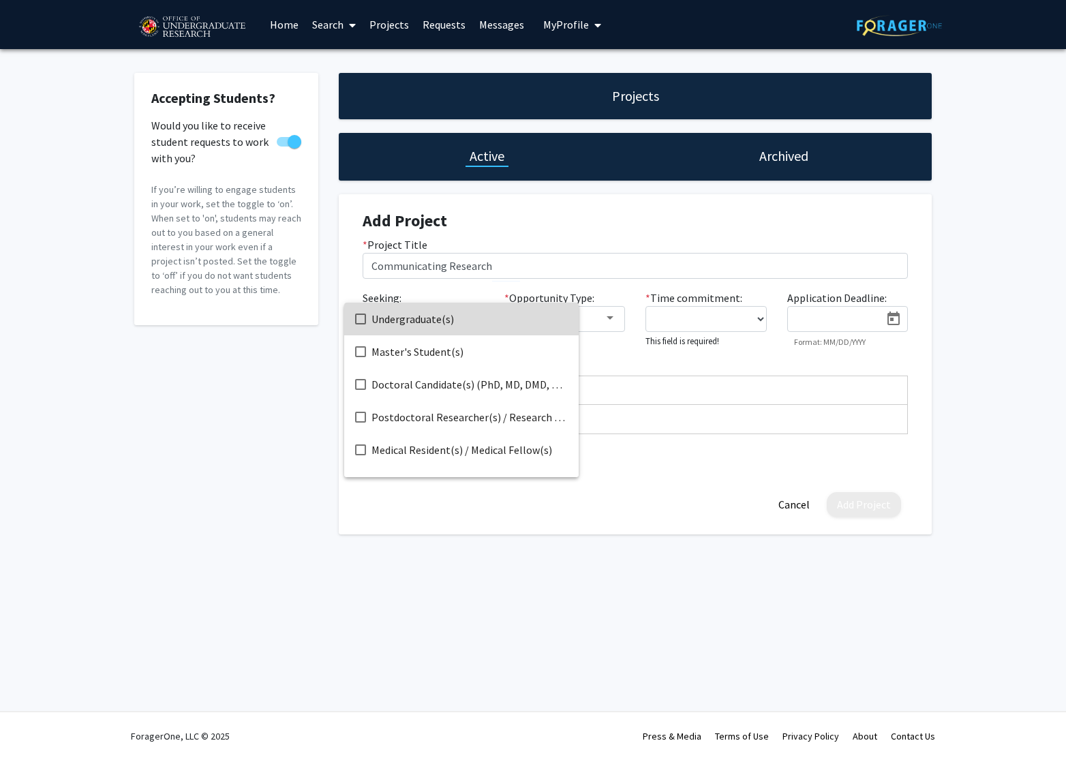
click at [434, 323] on span "Undergraduate(s)" at bounding box center [470, 319] width 196 height 33
click at [606, 316] on div at bounding box center [533, 380] width 1066 height 760
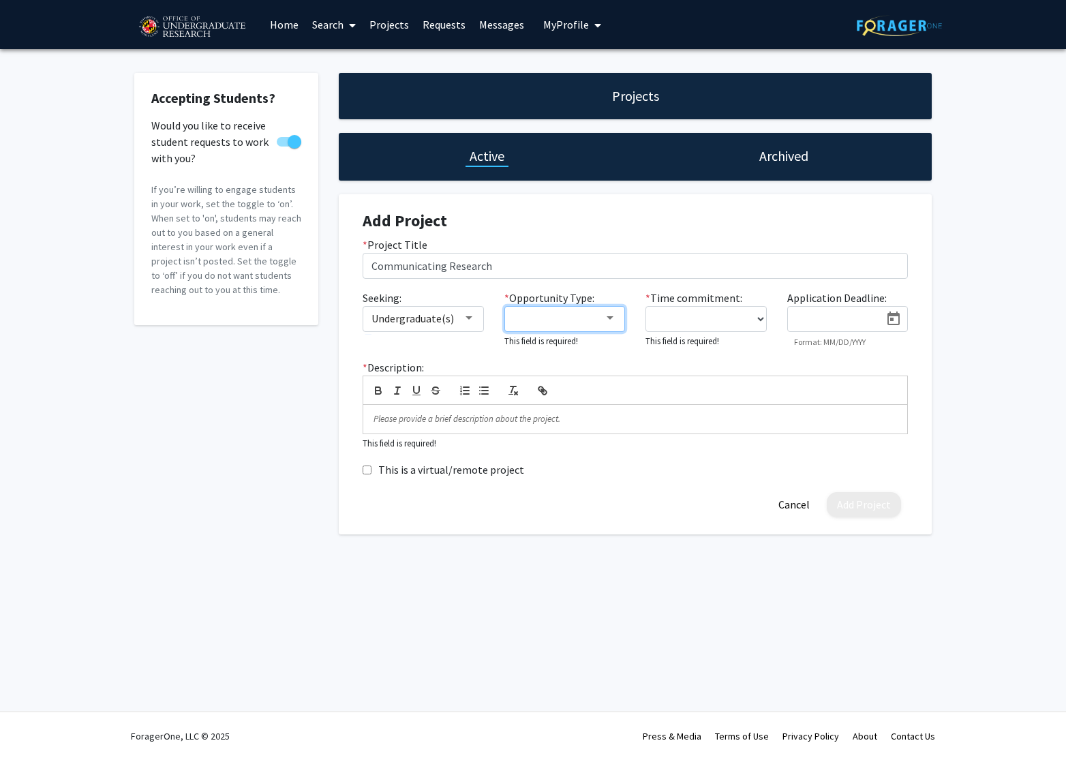
click at [606, 316] on div at bounding box center [610, 318] width 12 height 11
click at [531, 383] on span "Volunteer" at bounding box center [572, 384] width 119 height 33
click at [716, 314] on div at bounding box center [533, 380] width 1066 height 760
click at [716, 314] on select "0 - 5 hours/week 5 - 10 hours/week 10 - 15 hours/week 15 - 20 hours/week 20 - 3…" at bounding box center [706, 319] width 121 height 26
select select "0 - 5"
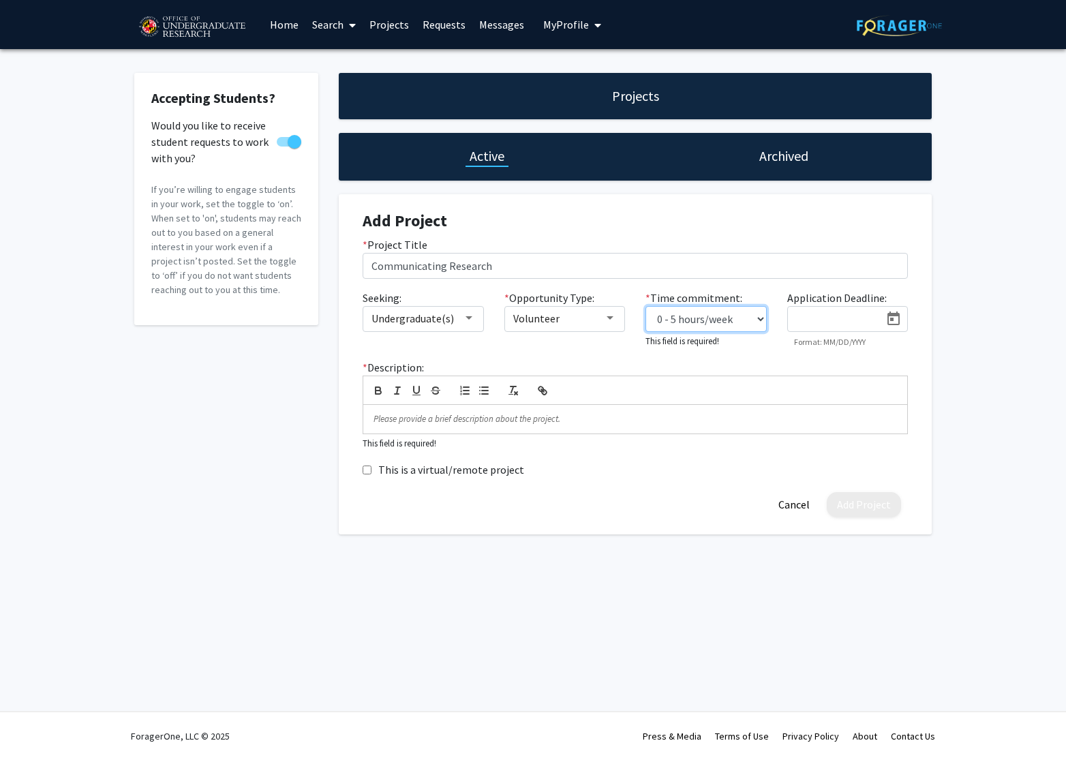
click at [646, 306] on select "0 - 5 hours/week 5 - 10 hours/week 10 - 15 hours/week 15 - 20 hours/week 20 - 3…" at bounding box center [706, 319] width 121 height 26
click at [890, 322] on icon "Open calendar" at bounding box center [894, 319] width 16 height 16
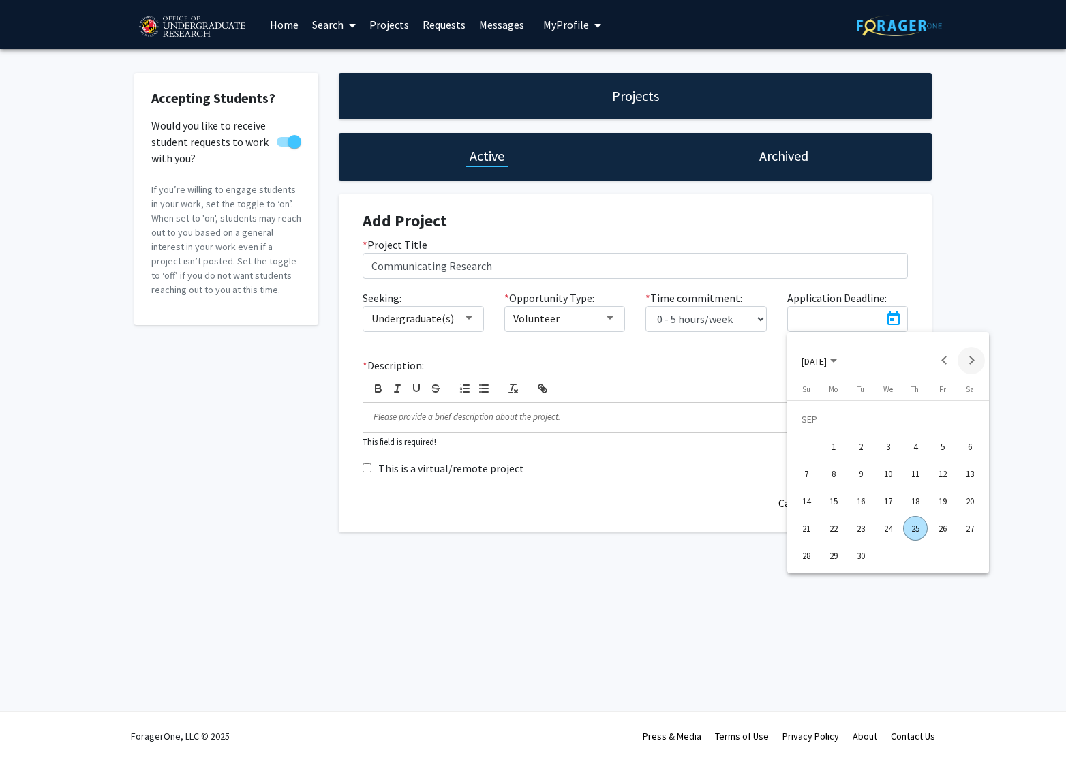
click at [973, 359] on button "Next month" at bounding box center [971, 360] width 27 height 27
click at [942, 526] on div "31" at bounding box center [943, 528] width 25 height 25
type input "[DATE]"
click at [441, 420] on p at bounding box center [636, 417] width 524 height 12
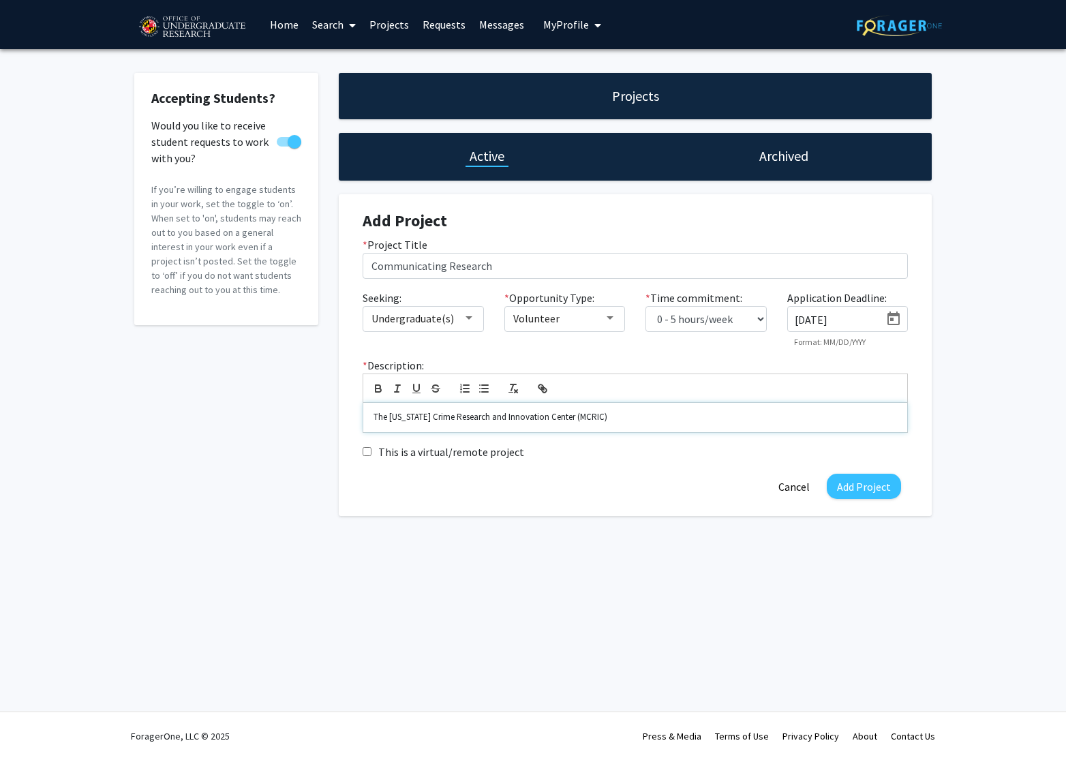
click at [597, 413] on p "The [US_STATE] Crime Research and Innovation Center (MCRIC)" at bounding box center [636, 417] width 524 height 12
click at [587, 415] on p "The [US_STATE] Crime Research and Innovation Center (MCRIC)" at bounding box center [636, 417] width 524 height 12
click at [672, 421] on p "The [US_STATE] Crime Research and Innovation Center (MCRIC)" at bounding box center [636, 417] width 524 height 12
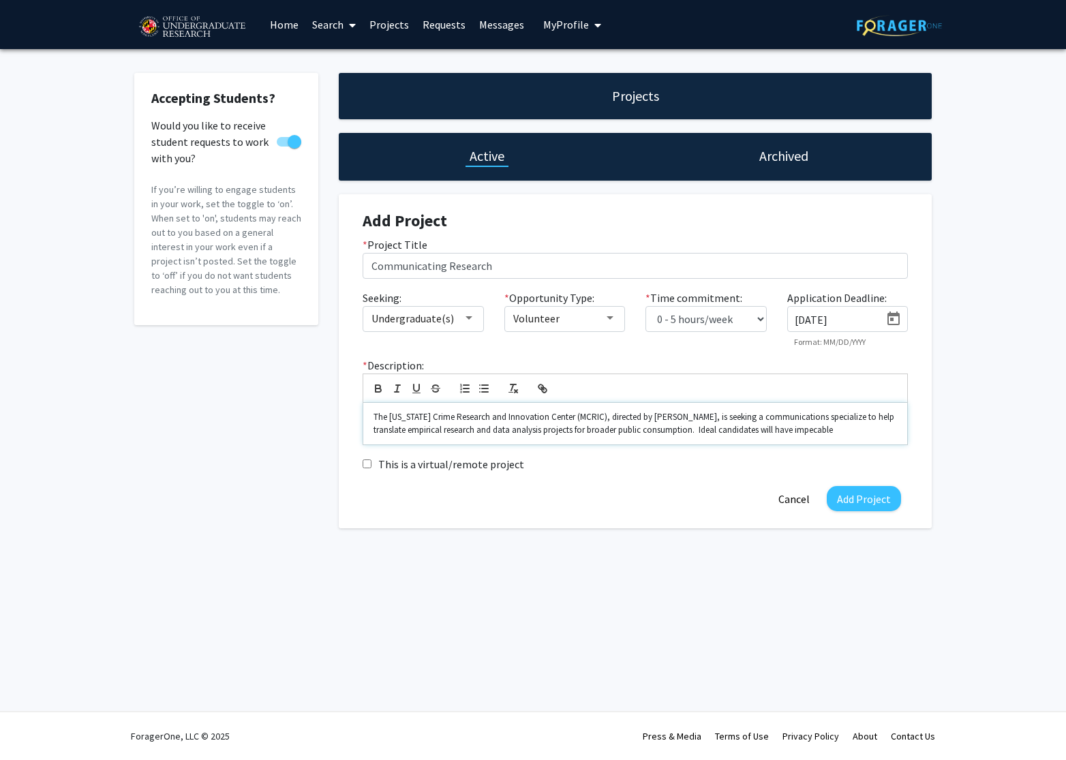
click at [816, 429] on p "The [US_STATE] Crime Research and Innovation Center (MCRIC), directed by [PERSO…" at bounding box center [636, 423] width 524 height 25
click at [805, 432] on p "The [US_STATE] Crime Research and Innovation Center (MCRIC), directed by [PERSO…" at bounding box center [636, 423] width 524 height 25
click at [874, 437] on p "The [US_STATE] Crime Research and Innovation Center (MCRIC), directed by [PERSO…" at bounding box center [636, 430] width 524 height 38
click at [853, 433] on p "The [US_STATE] Crime Research and Innovation Center (MCRIC), directed by [PERSO…" at bounding box center [636, 430] width 524 height 38
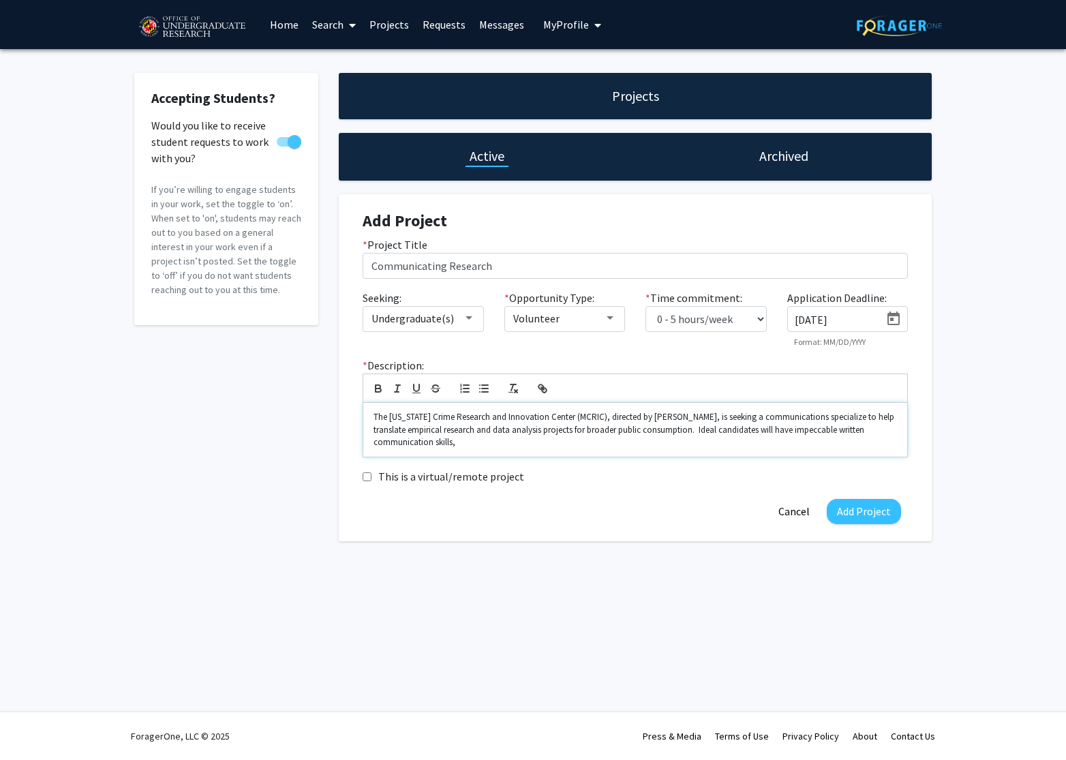
click at [636, 451] on div "The [US_STATE] Crime Research and Innovation Center (MCRIC), directed by [PERSO…" at bounding box center [635, 430] width 544 height 54
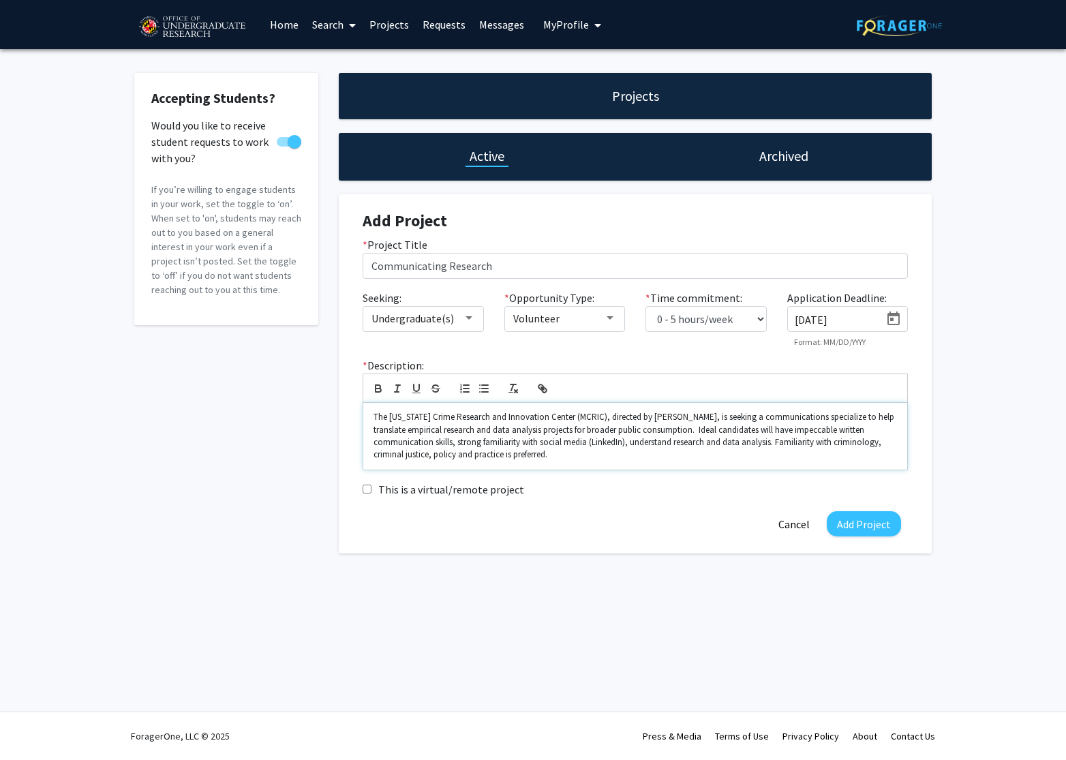
drag, startPoint x: 582, startPoint y: 454, endPoint x: 353, endPoint y: 418, distance: 231.3
click at [353, 418] on div "* Description: The [US_STATE] Crime Research and Innovation Center (MCRIC), dir…" at bounding box center [636, 413] width 566 height 113
copy p "The [US_STATE] Crime Research and Innovation Center (MCRIC), directed by [PERSO…"
